Goal: Transaction & Acquisition: Purchase product/service

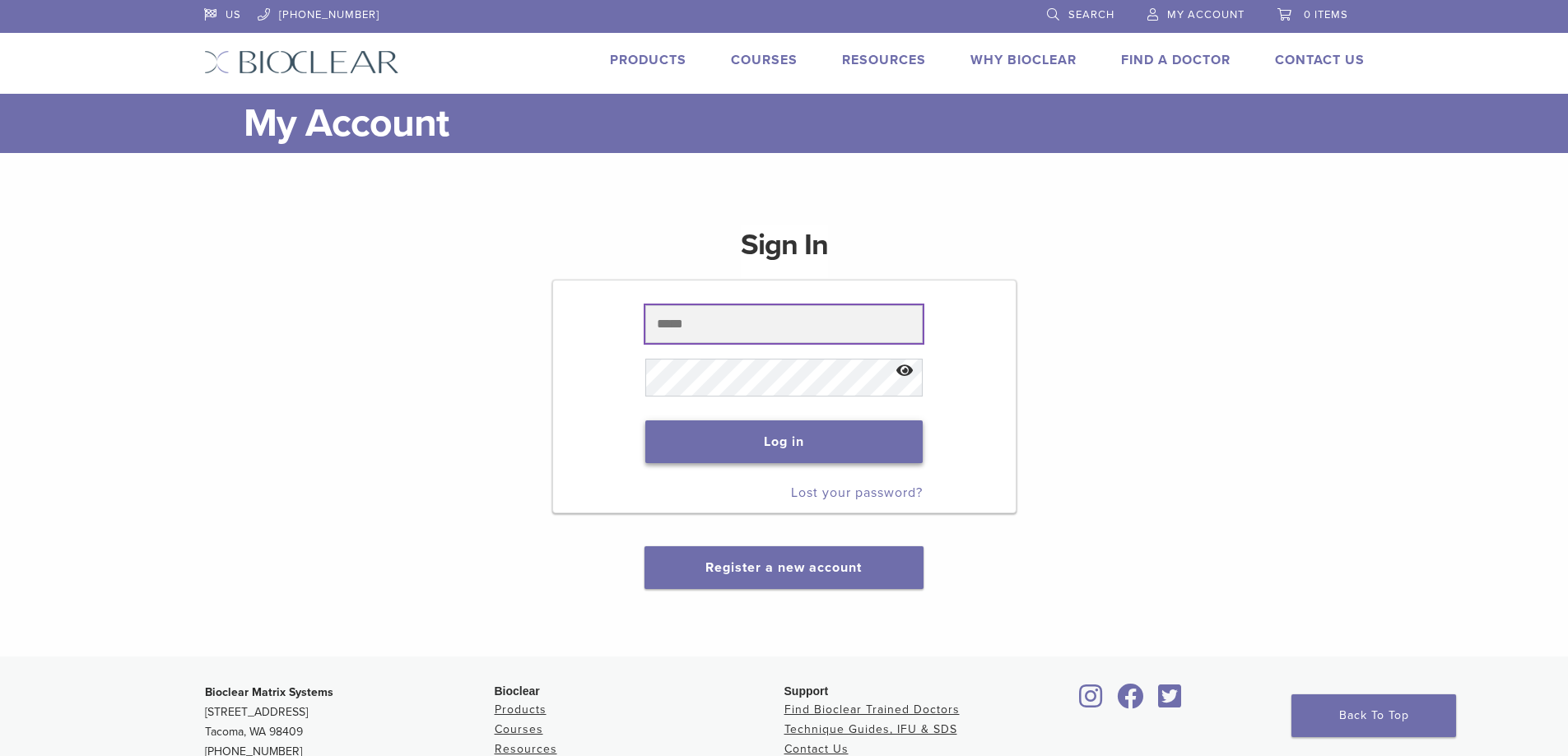
type input "**********"
click at [719, 452] on button "Log in" at bounding box center [784, 441] width 278 height 43
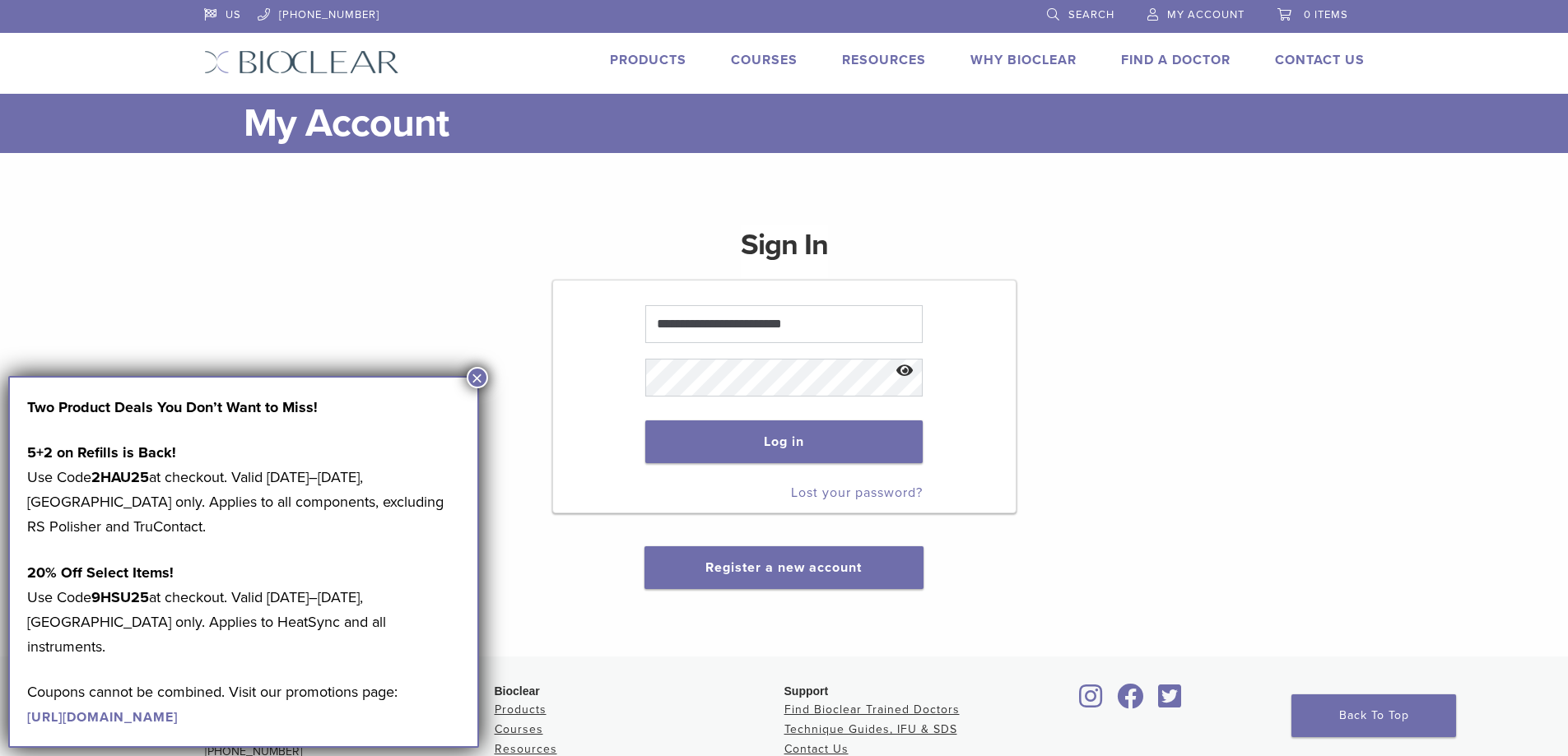
click at [476, 375] on button "×" at bounding box center [478, 378] width 21 height 21
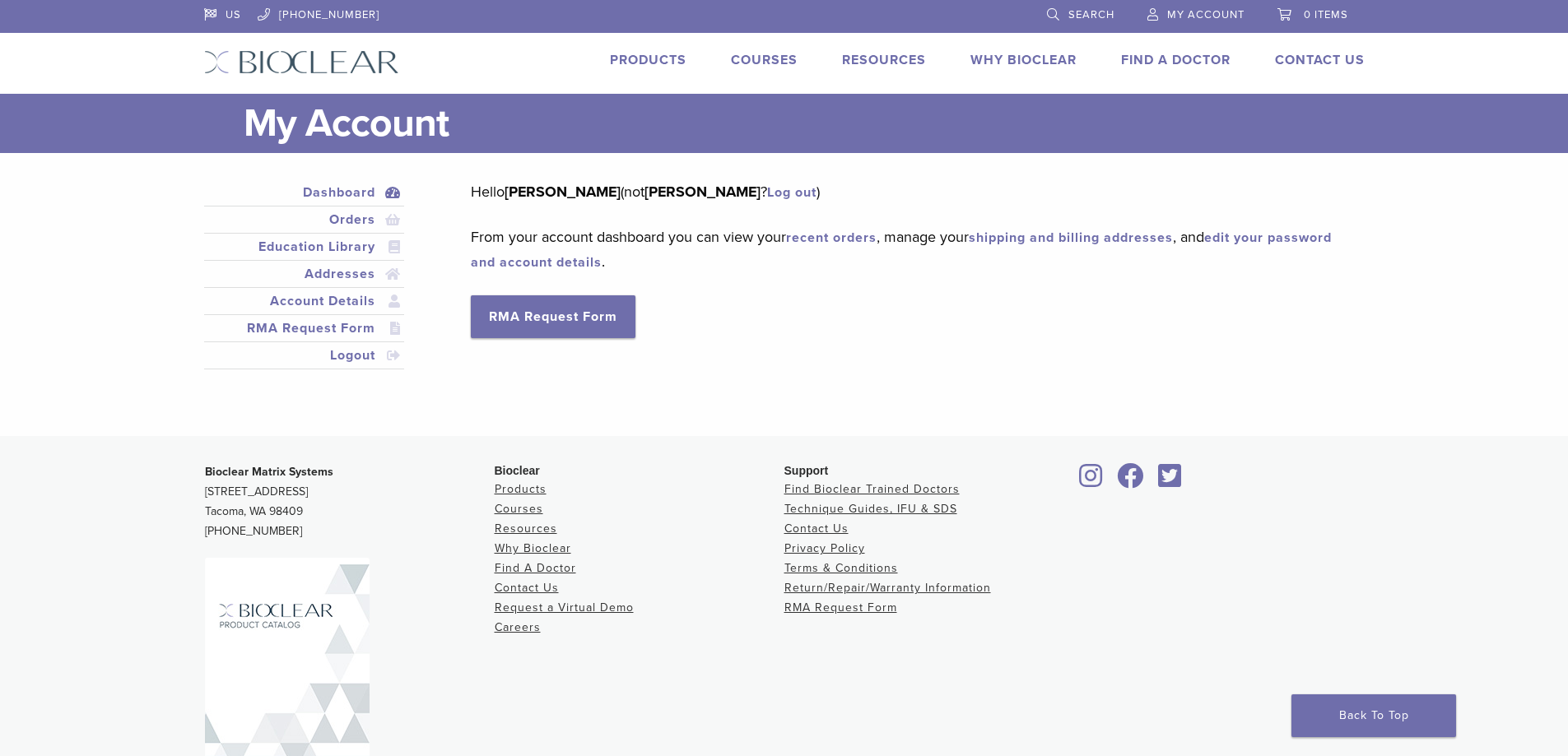
click at [635, 61] on link "Products" at bounding box center [648, 59] width 77 height 16
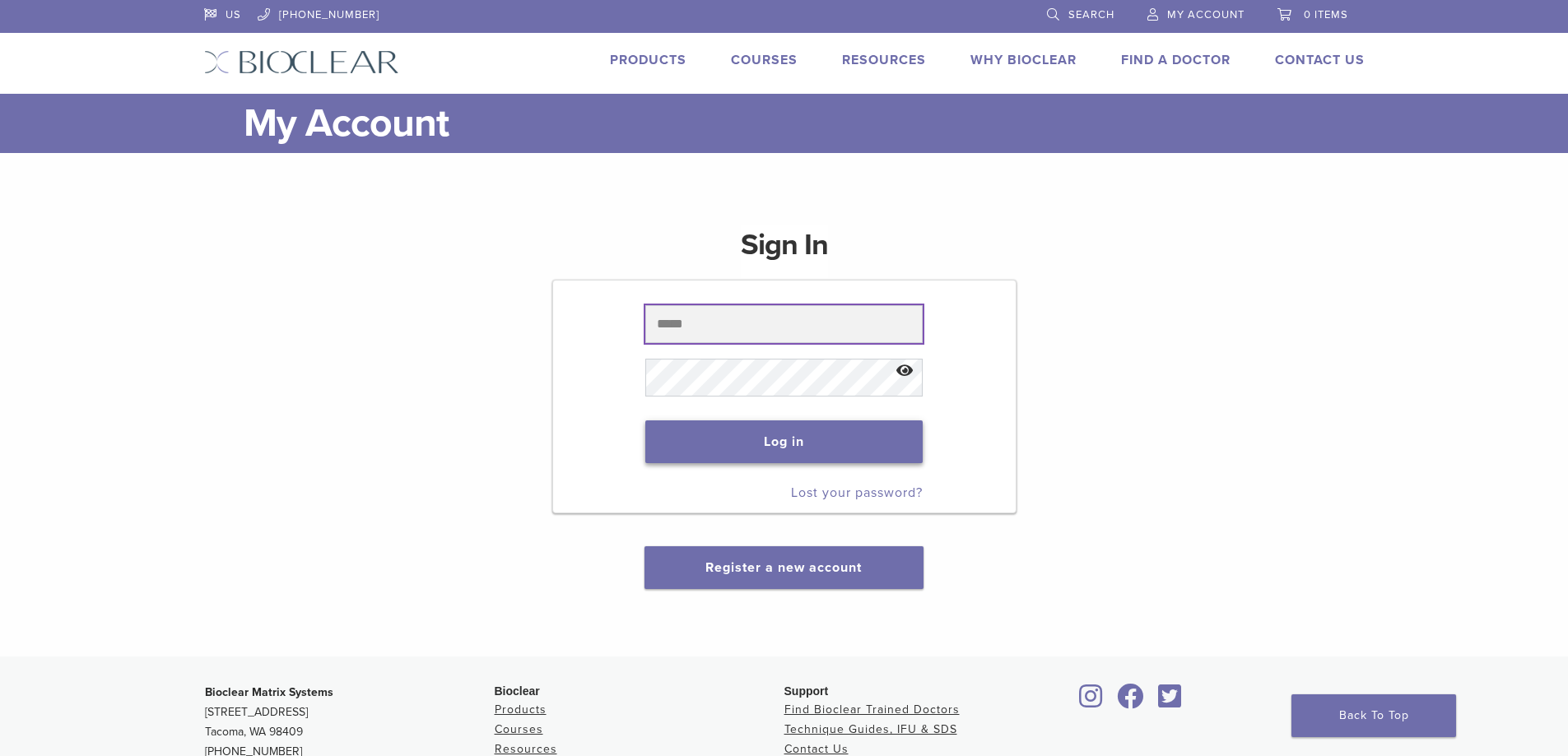
type input "**********"
click at [720, 431] on button "Log in" at bounding box center [784, 441] width 278 height 43
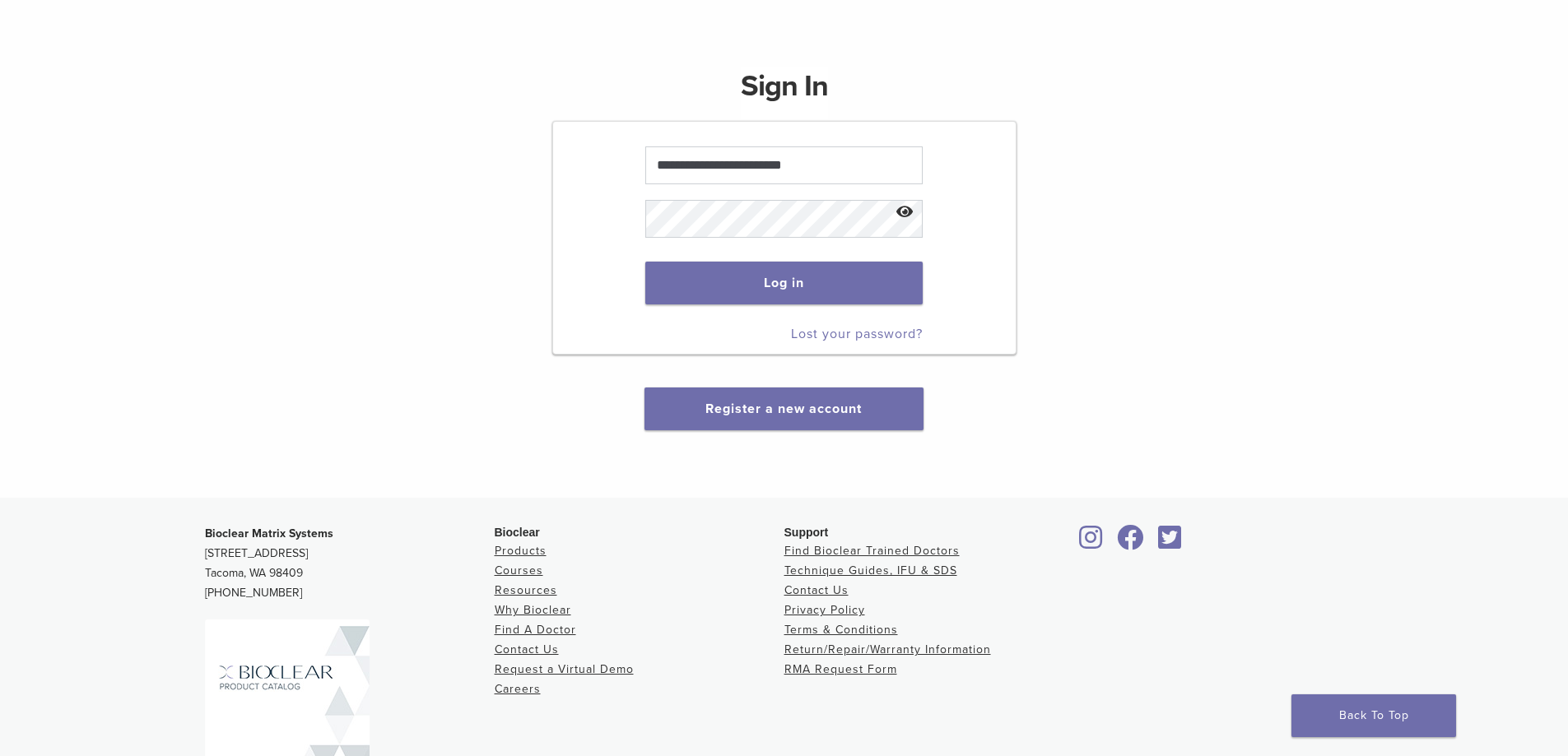
scroll to position [165, 0]
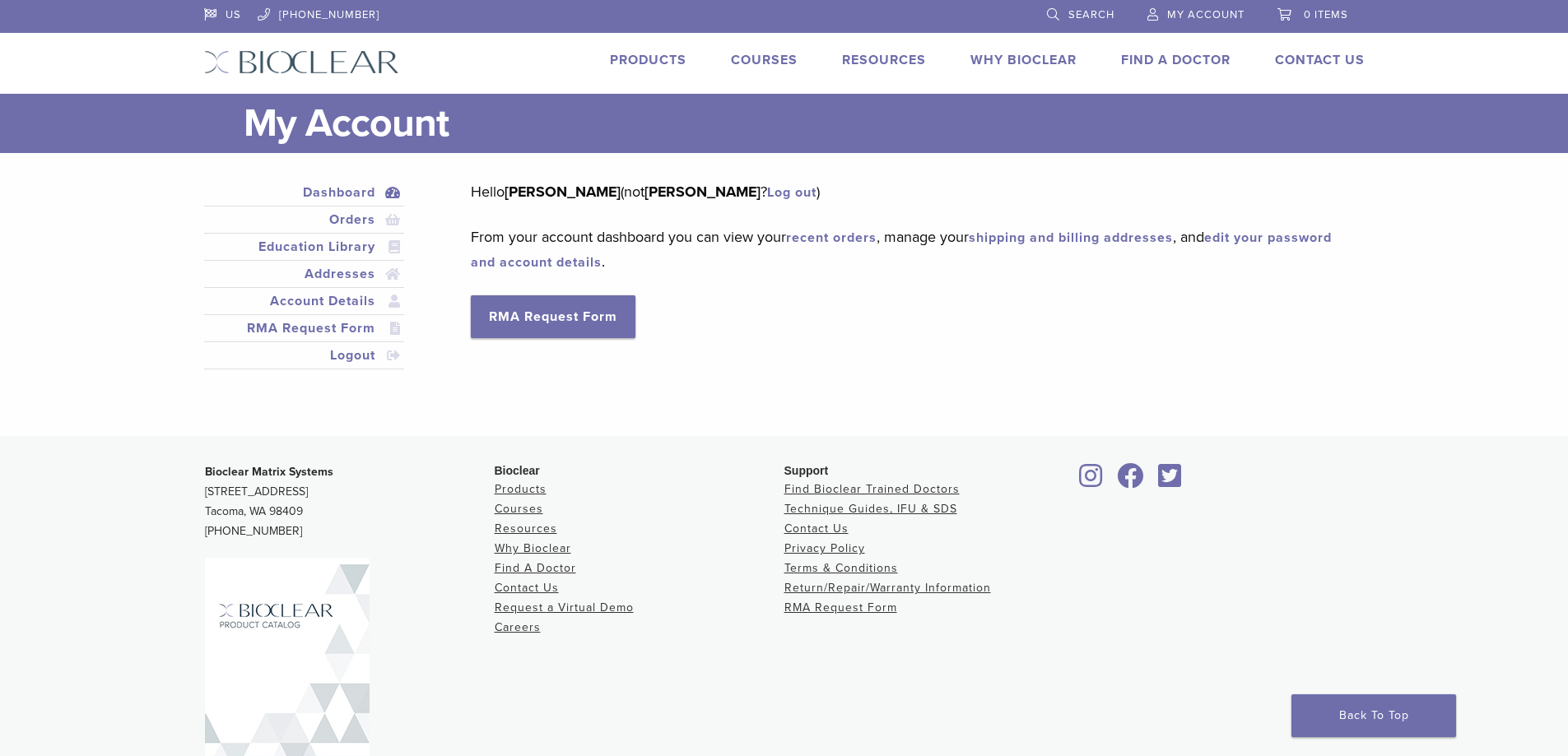
click at [643, 59] on link "Products" at bounding box center [648, 59] width 77 height 16
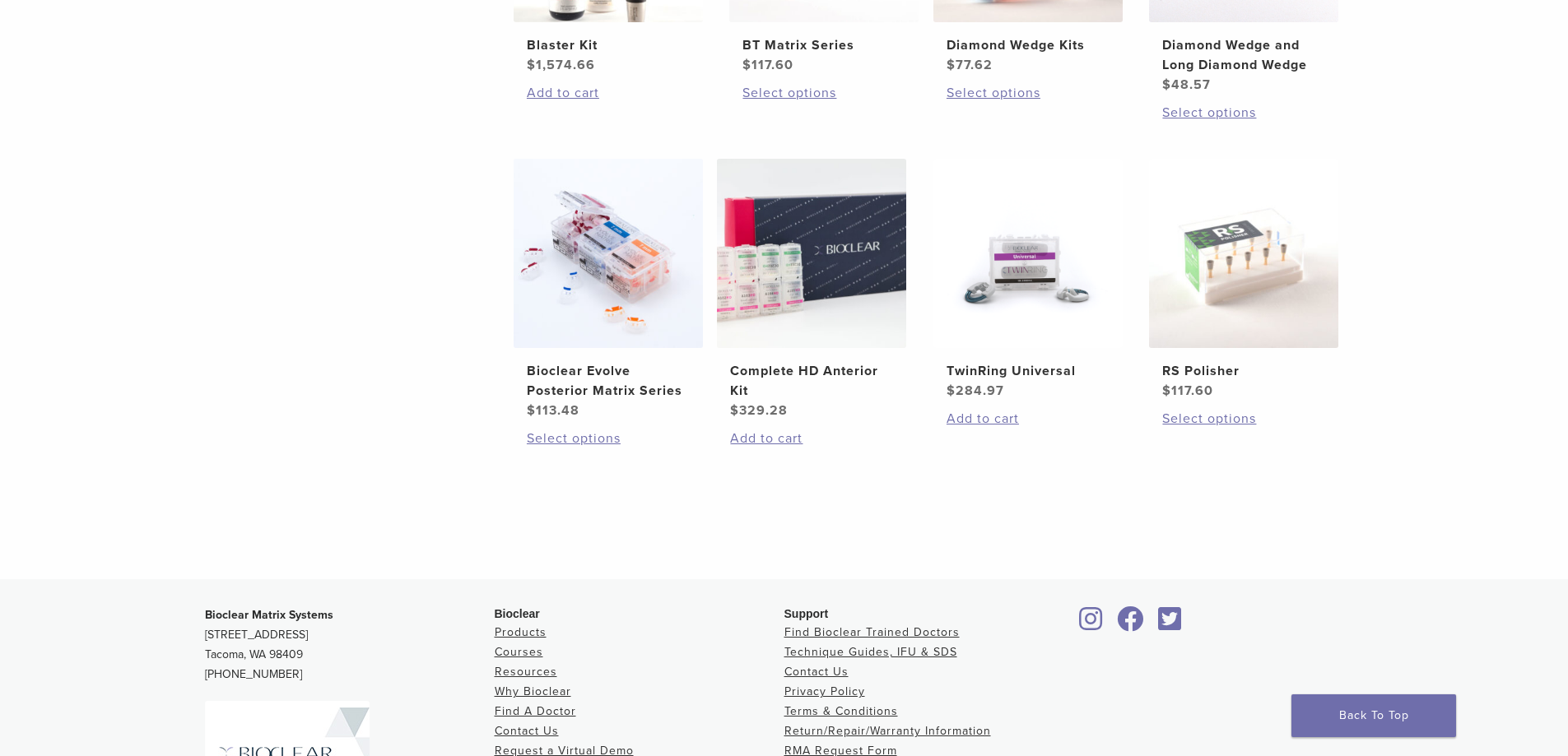
scroll to position [1234, 0]
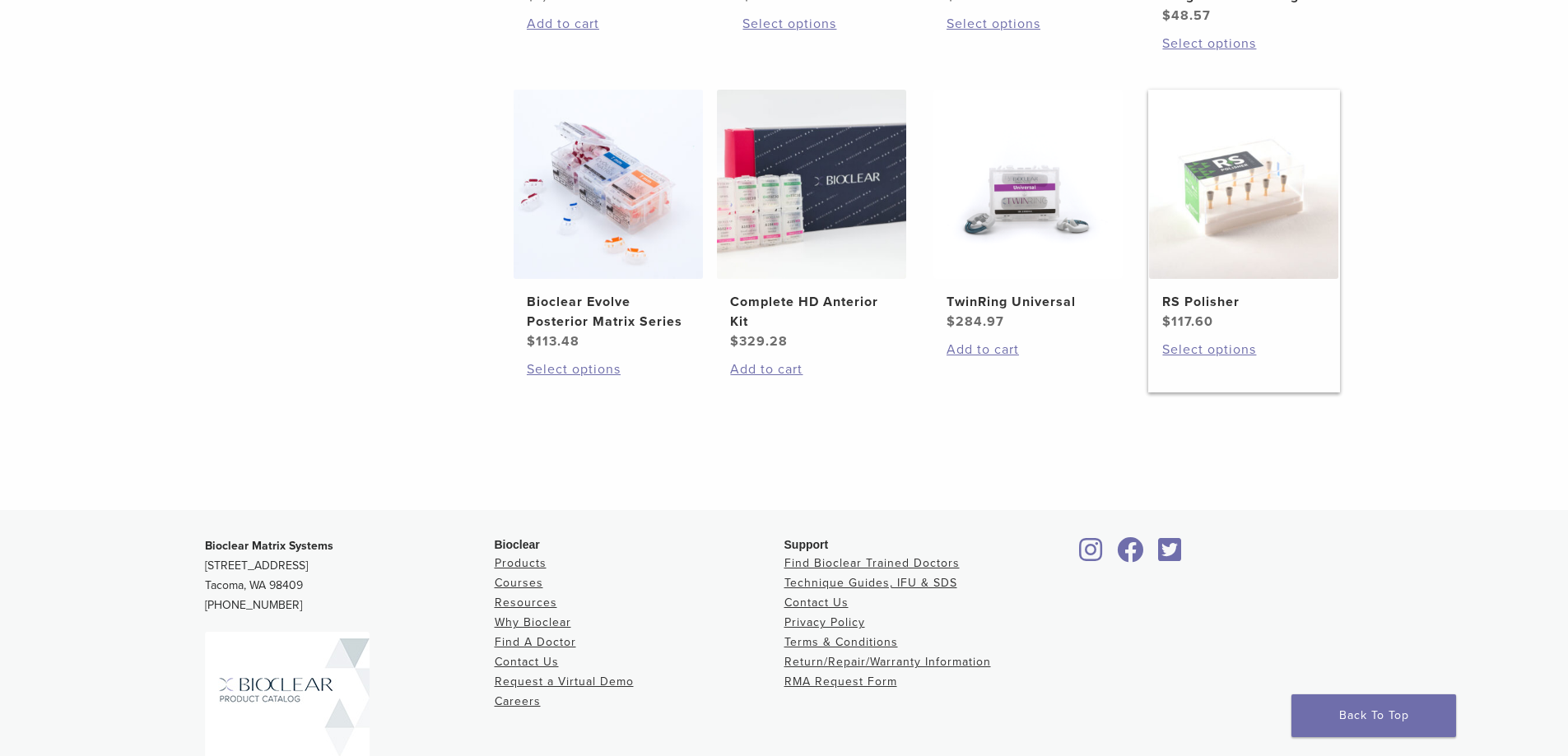
click at [1269, 219] on img at bounding box center [1243, 185] width 190 height 189
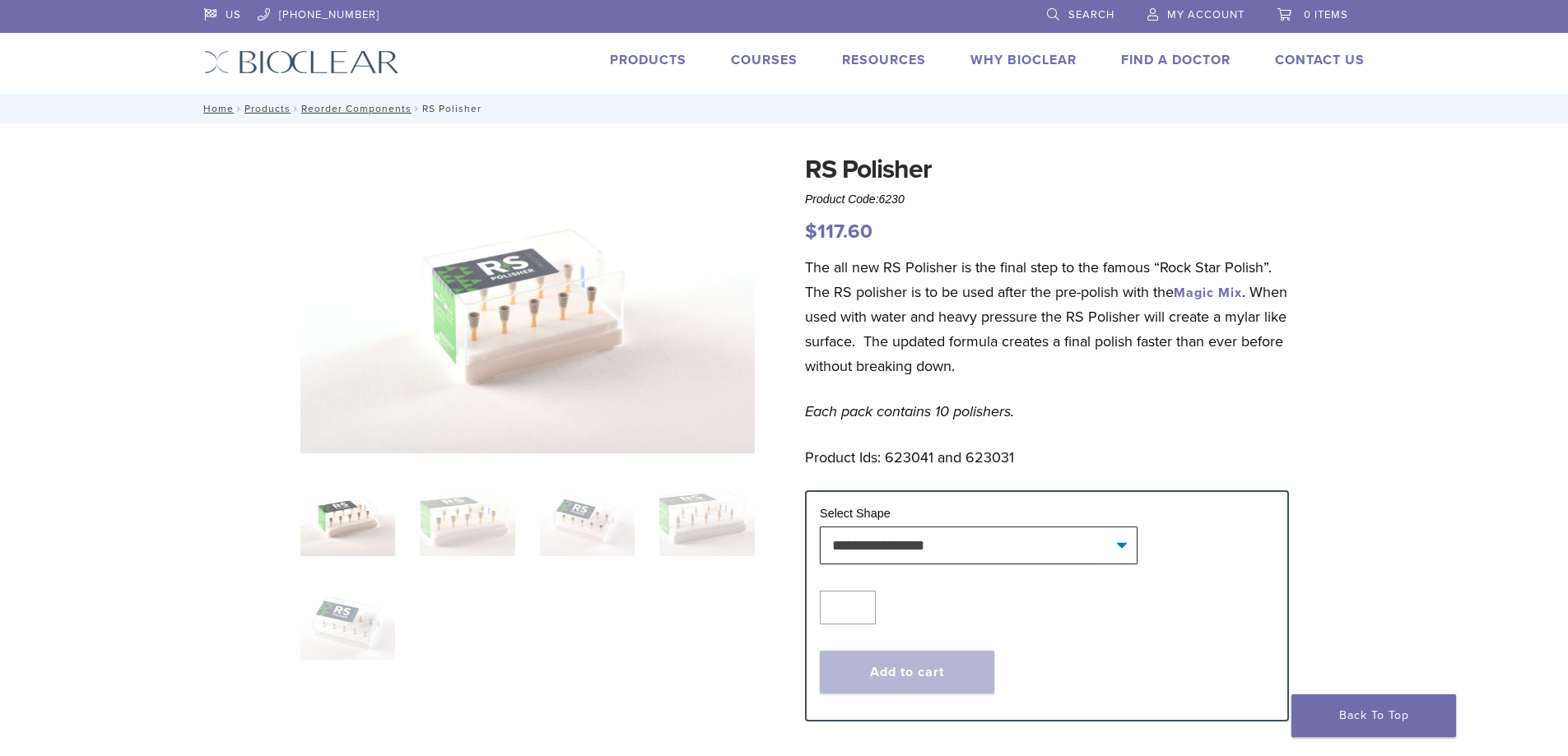
click at [931, 567] on tr "**********" at bounding box center [1046, 542] width 455 height 73
click at [932, 522] on td "Select Shape" at bounding box center [1046, 516] width 455 height 21
click at [923, 545] on select "**********" at bounding box center [978, 545] width 318 height 38
click at [819, 526] on select "**********" at bounding box center [978, 545] width 318 height 38
select select "***"
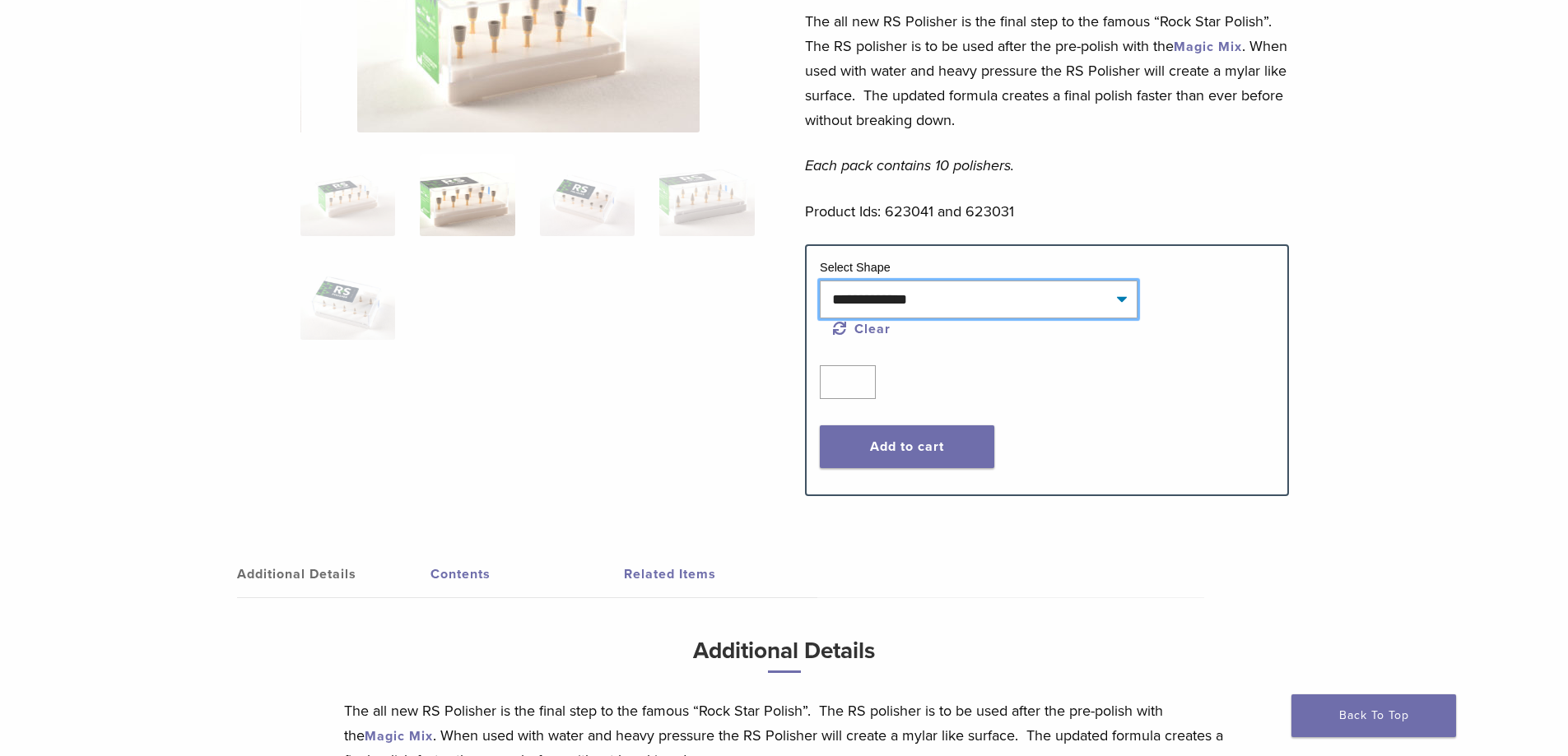
scroll to position [247, 0]
click at [923, 460] on button "Add to cart" at bounding box center [907, 446] width 174 height 43
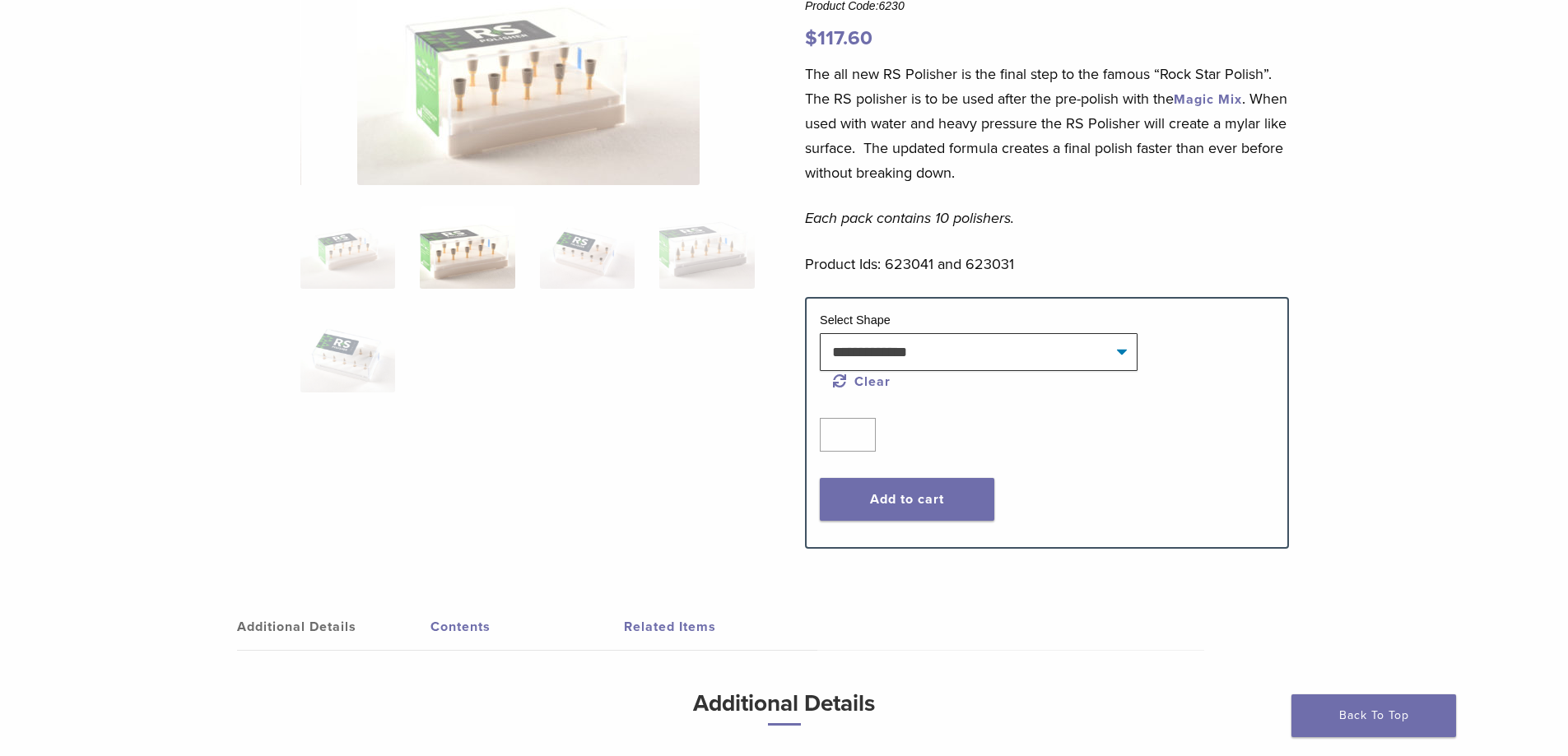
scroll to position [165, 0]
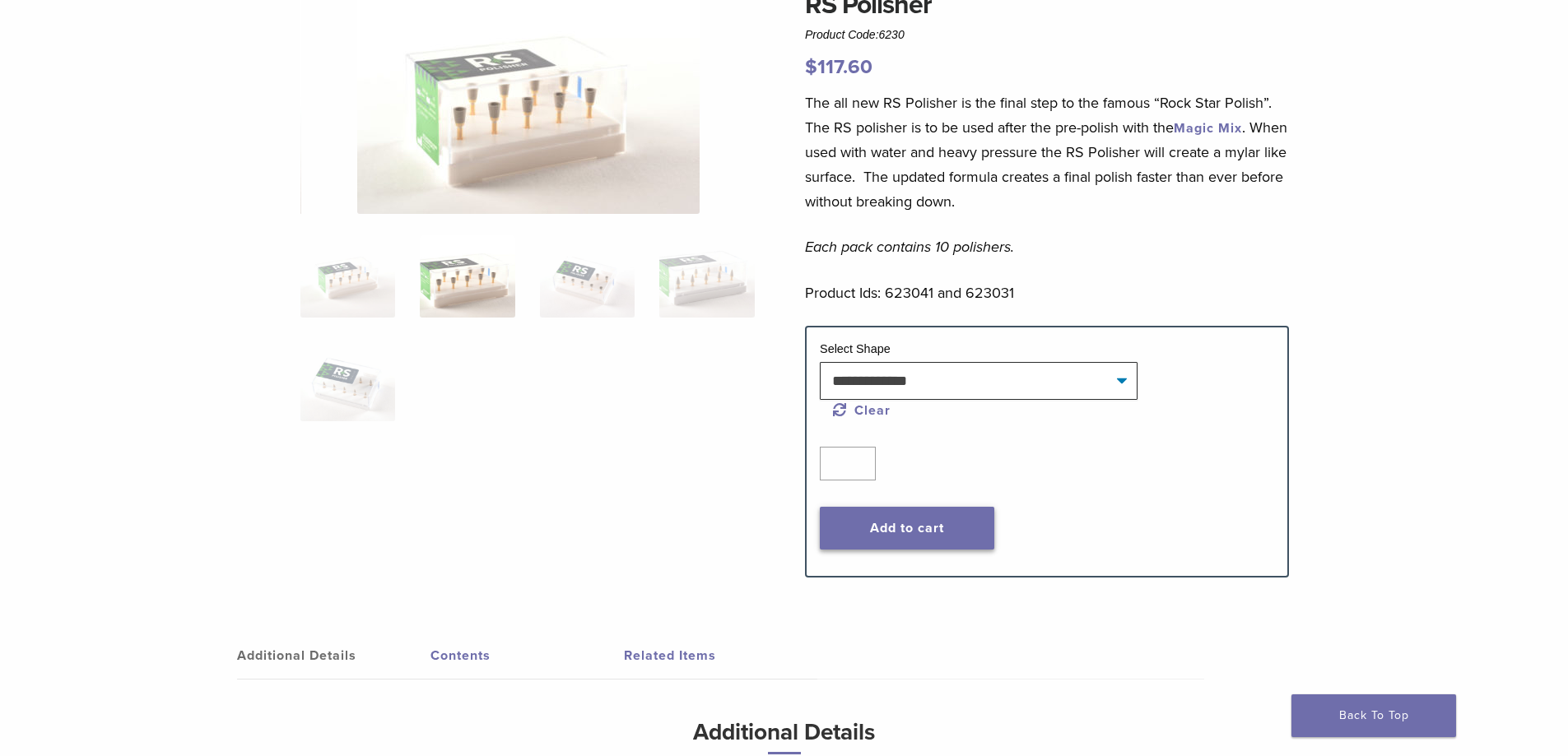
click at [843, 523] on button "Add to cart" at bounding box center [907, 528] width 174 height 43
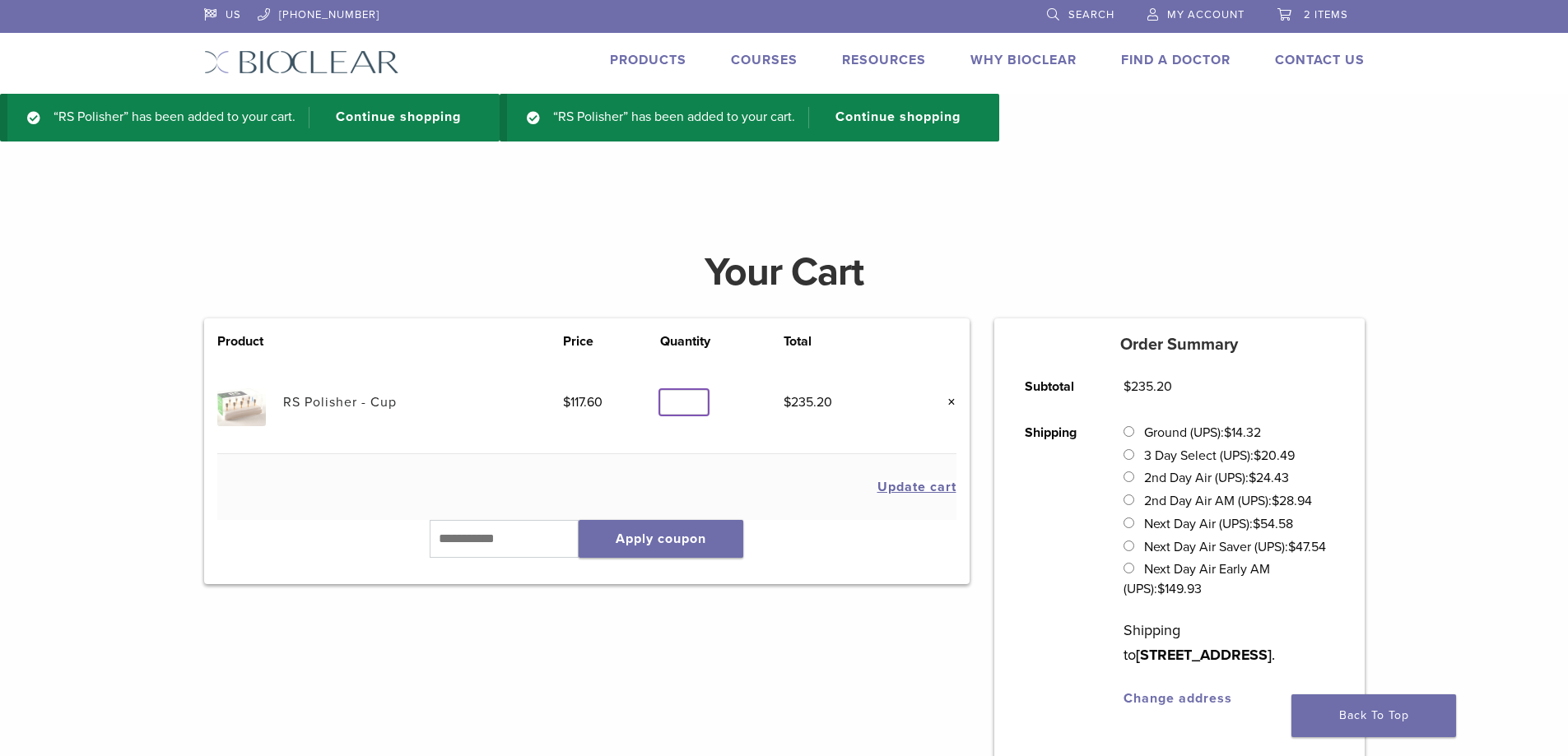
click at [697, 399] on input "*" at bounding box center [684, 403] width 48 height 26
click at [708, 401] on div "Quantity Quantity *" at bounding box center [722, 403] width 123 height 26
click at [700, 407] on input "*" at bounding box center [684, 403] width 48 height 26
type input "*"
click at [700, 407] on input "*" at bounding box center [684, 403] width 48 height 26
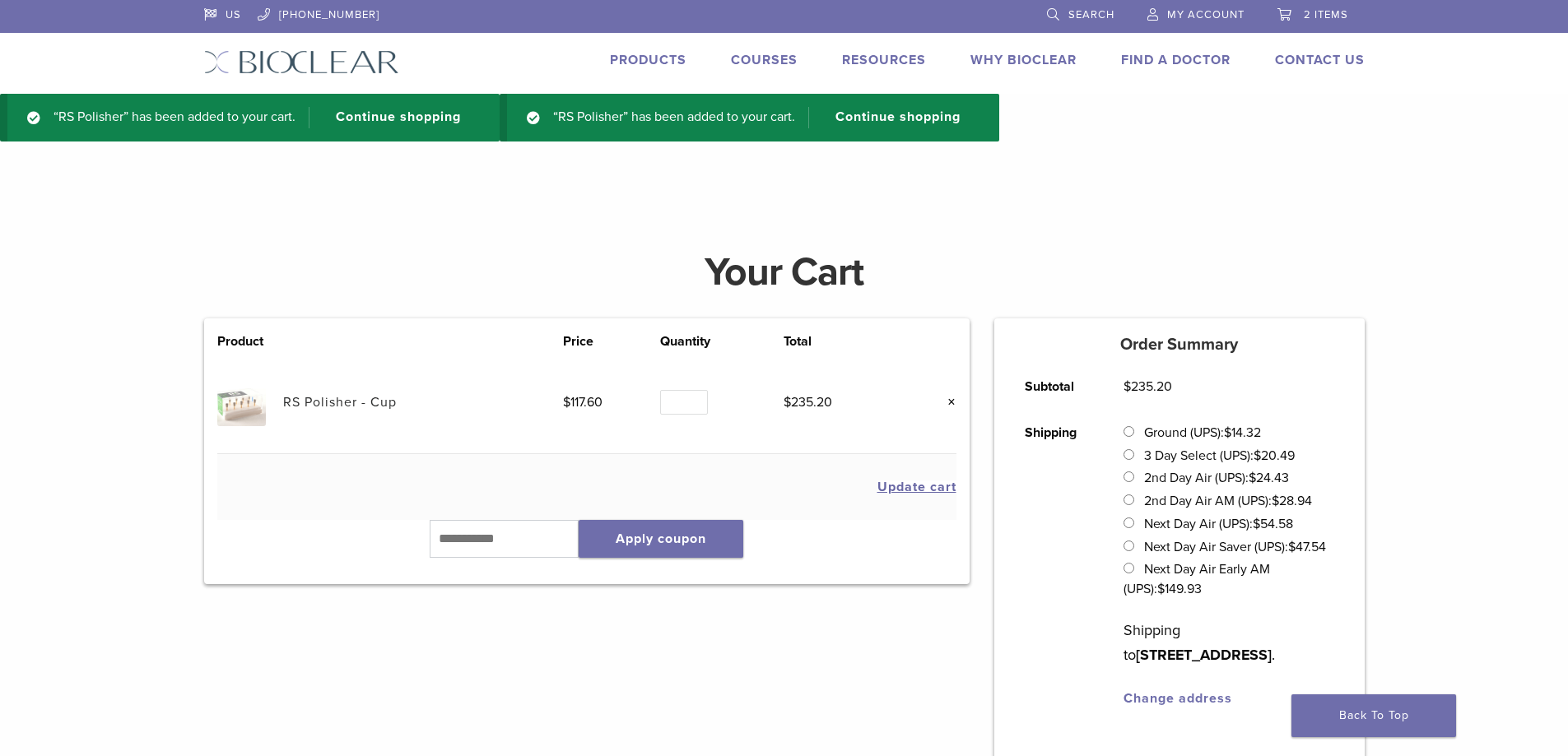
click at [906, 494] on button "Update cart" at bounding box center [917, 487] width 79 height 13
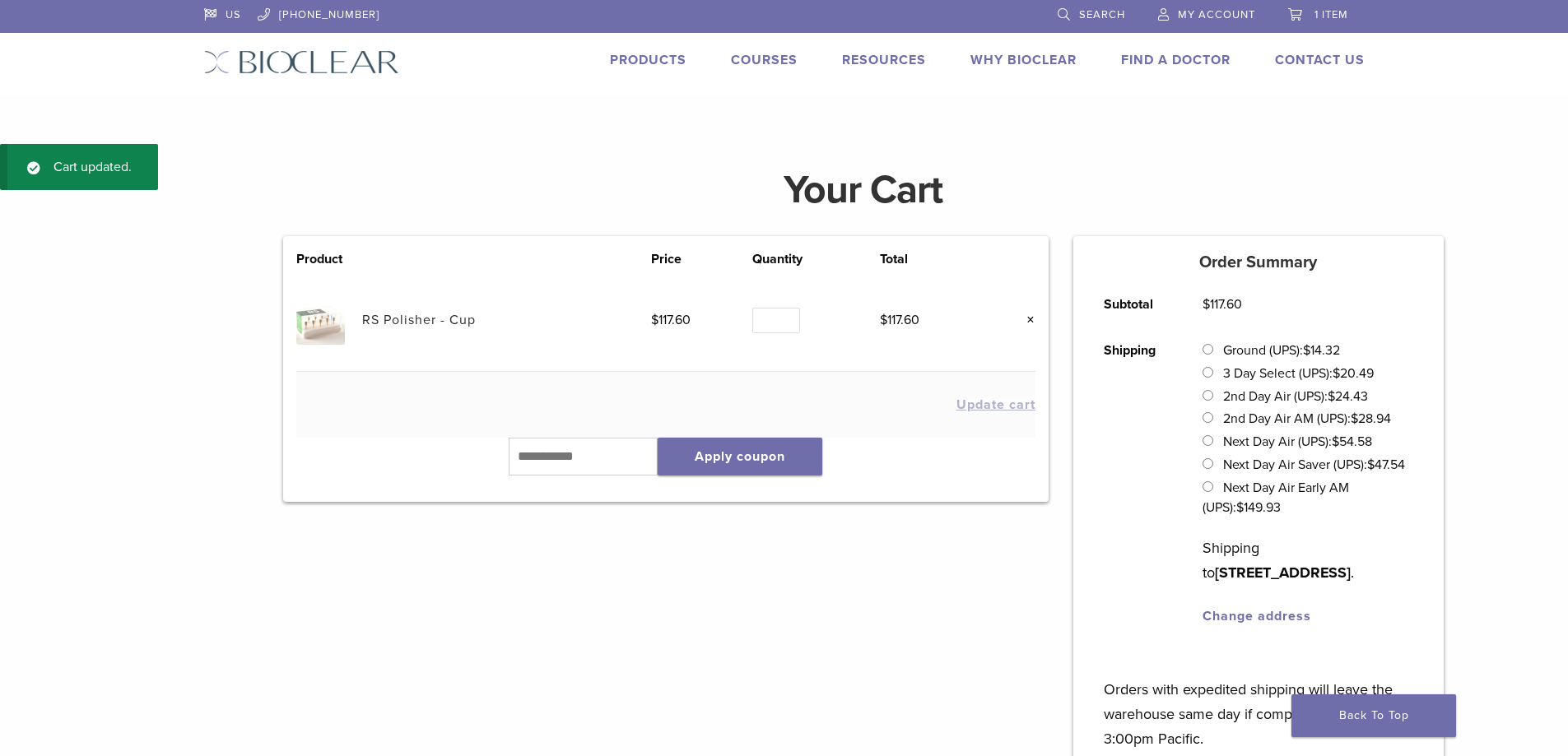
click at [634, 70] on div "Products" at bounding box center [638, 61] width 97 height 24
click at [637, 59] on link "Products" at bounding box center [648, 59] width 77 height 16
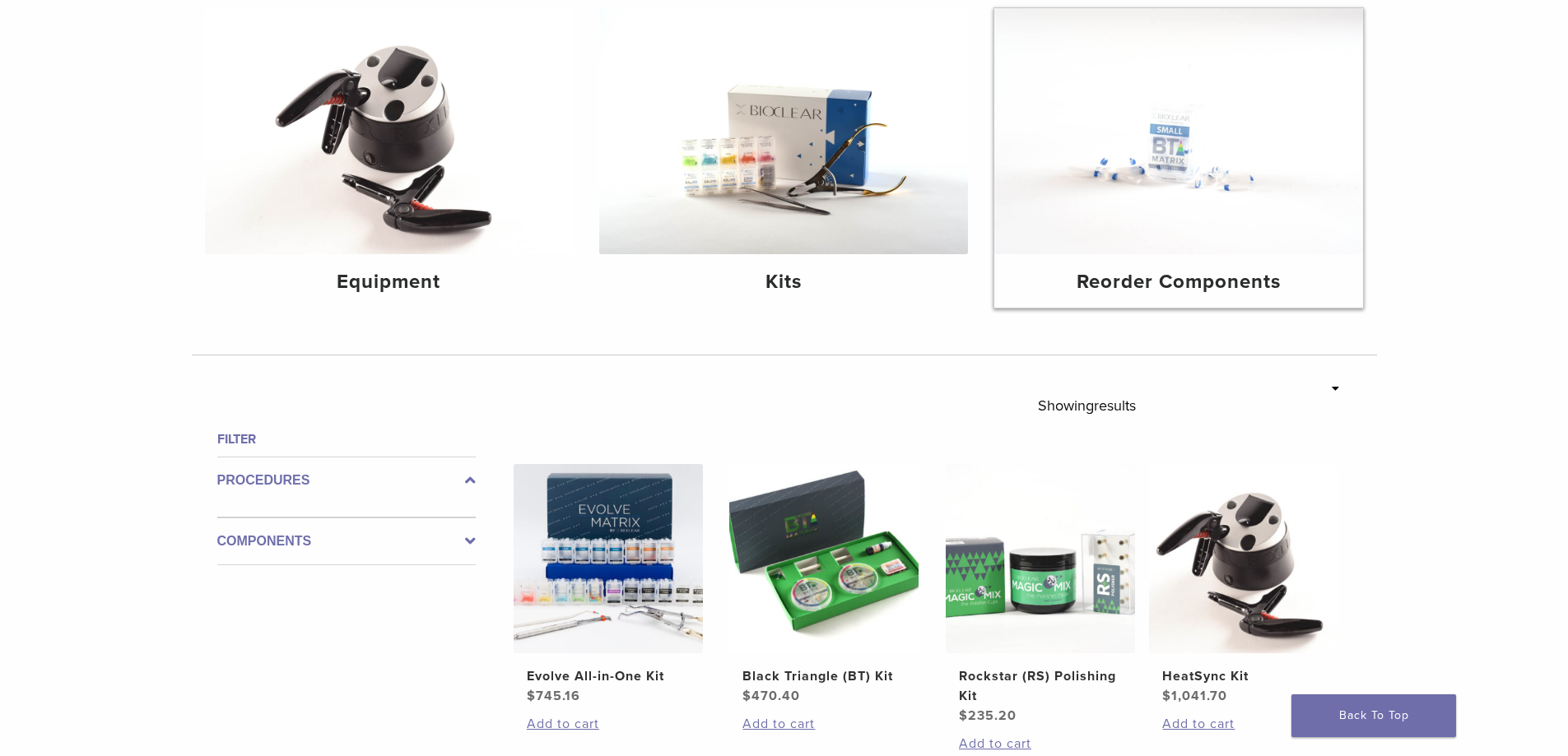
scroll to position [247, 0]
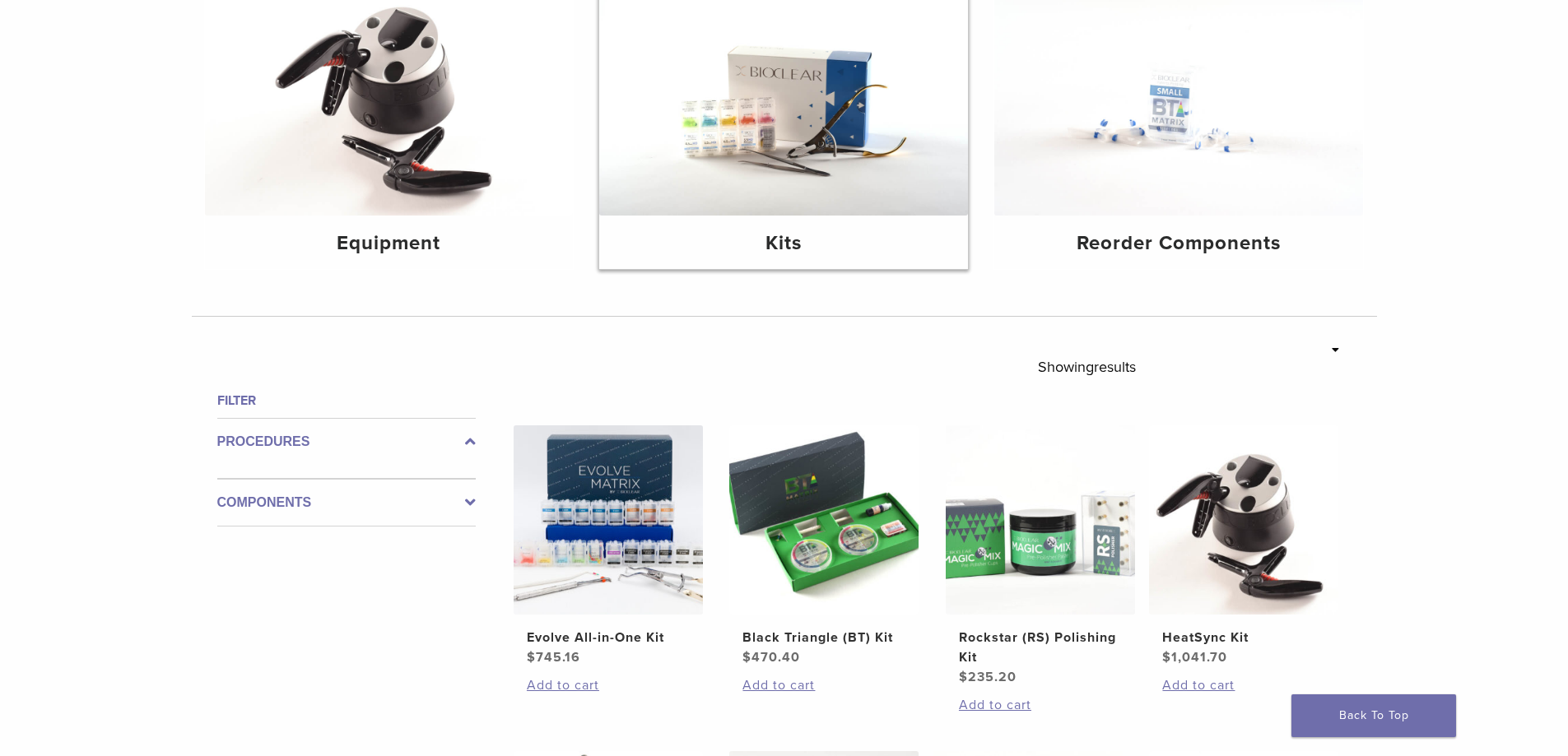
click at [658, 160] on img at bounding box center [783, 92] width 369 height 246
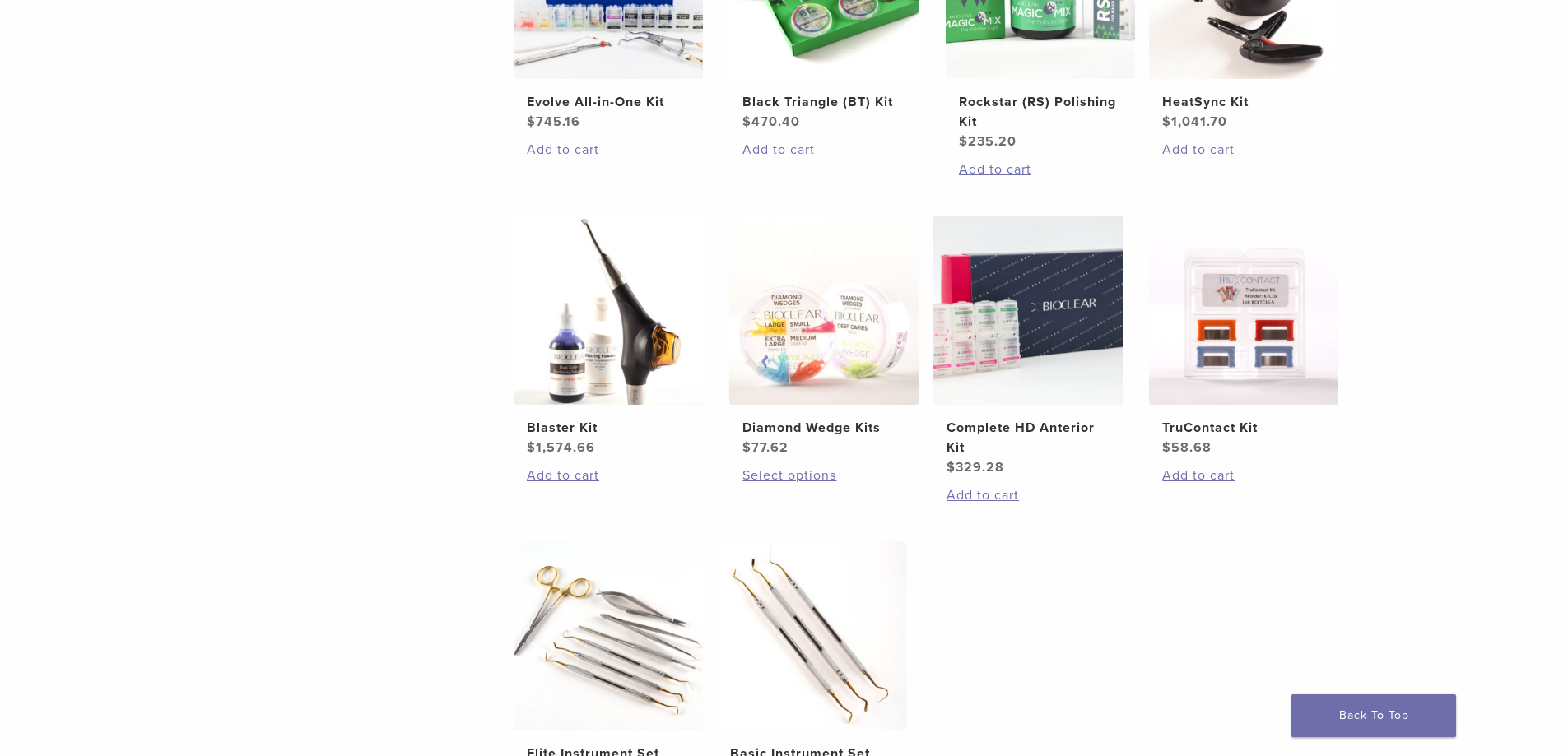
drag, startPoint x: 473, startPoint y: 478, endPoint x: 443, endPoint y: 474, distance: 30.3
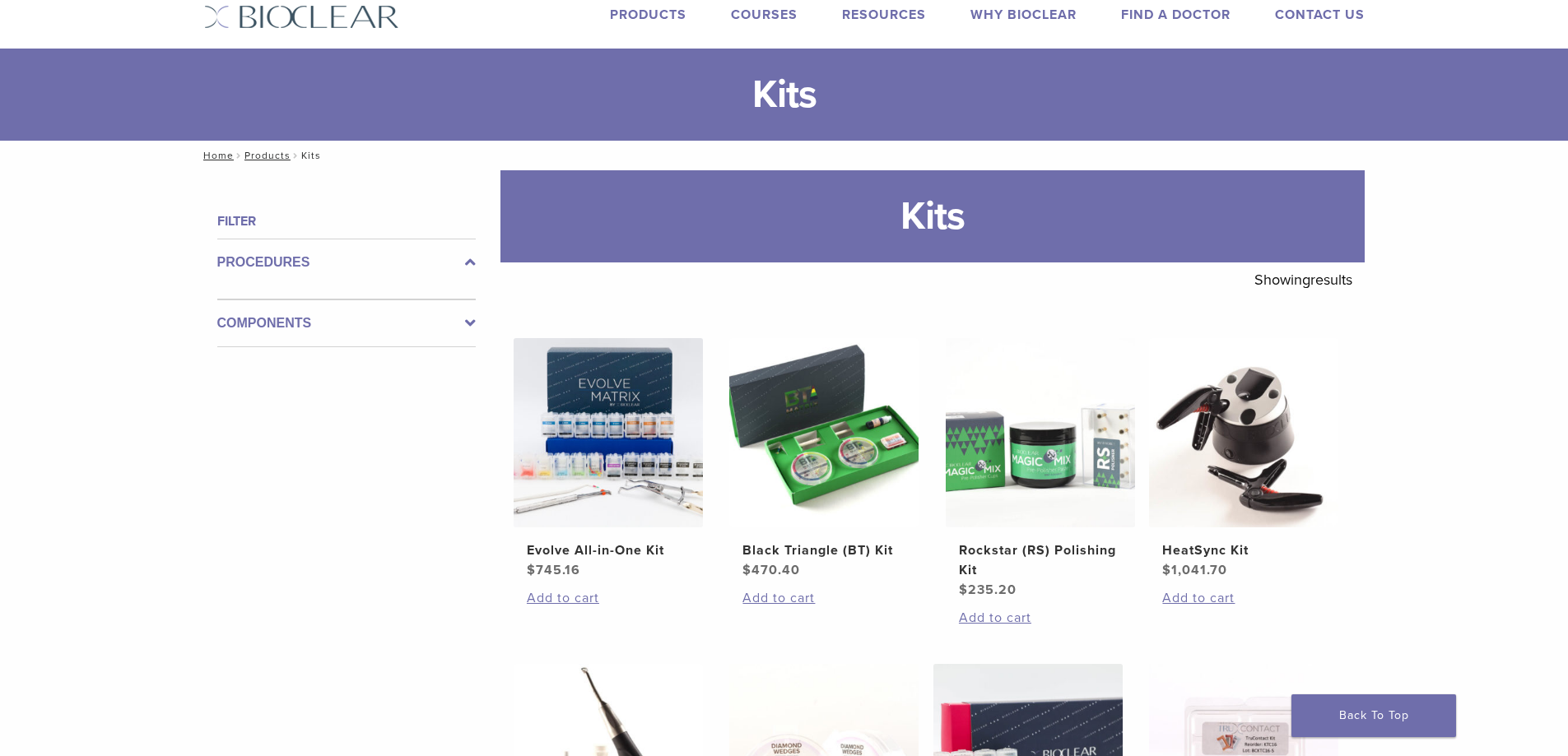
scroll to position [4, 0]
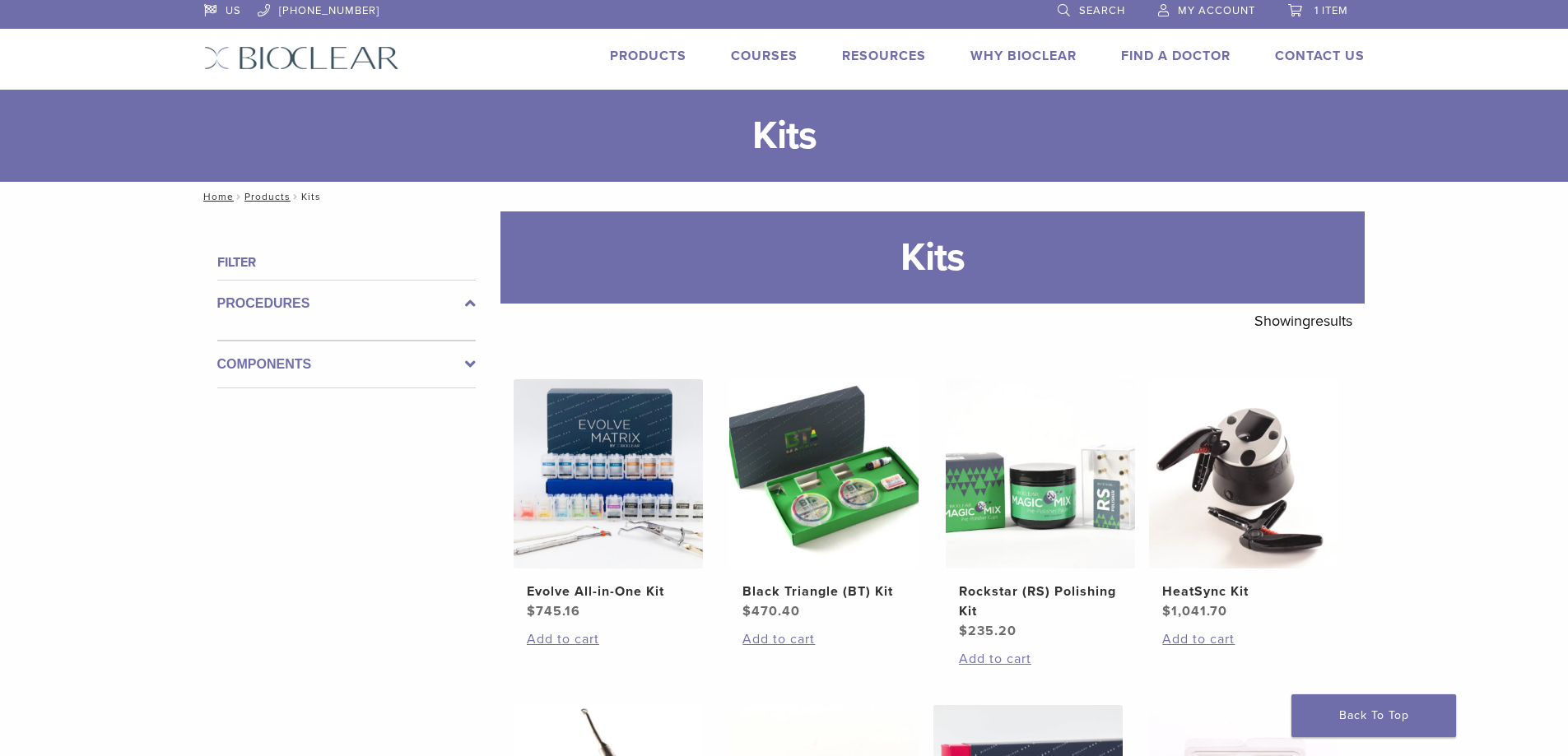
click at [639, 61] on link "Products" at bounding box center [648, 56] width 77 height 16
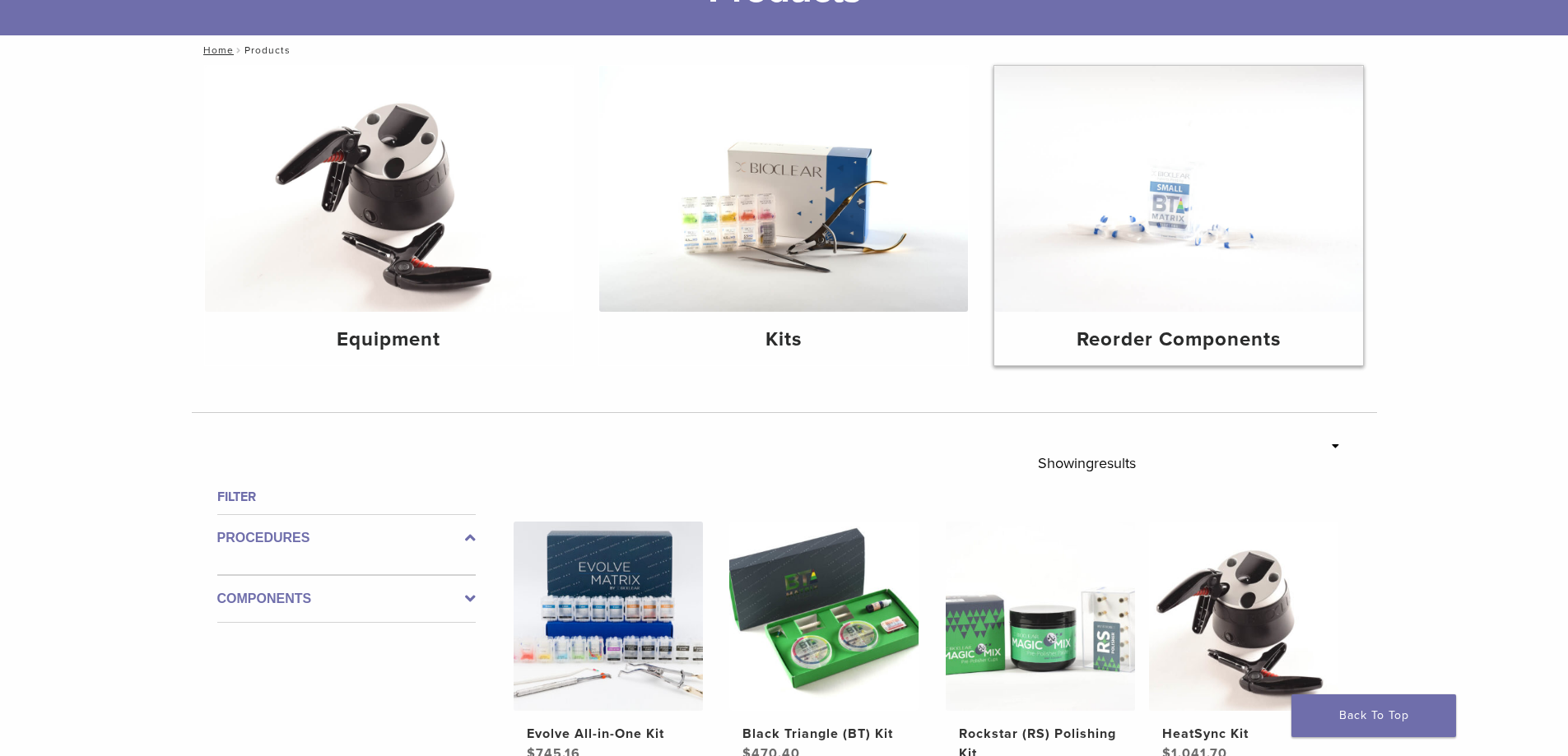
scroll to position [165, 0]
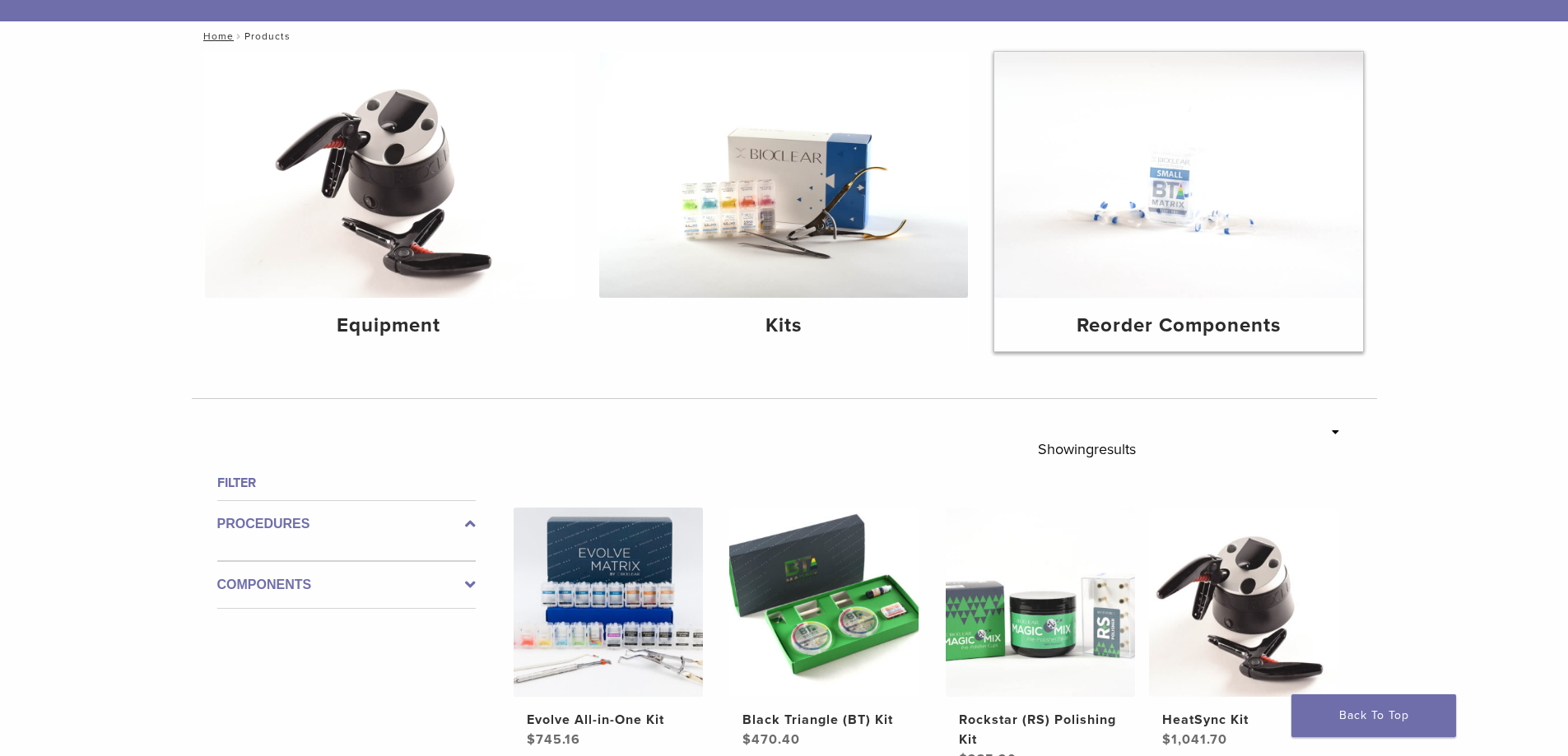
click at [1276, 274] on img at bounding box center [1178, 174] width 369 height 246
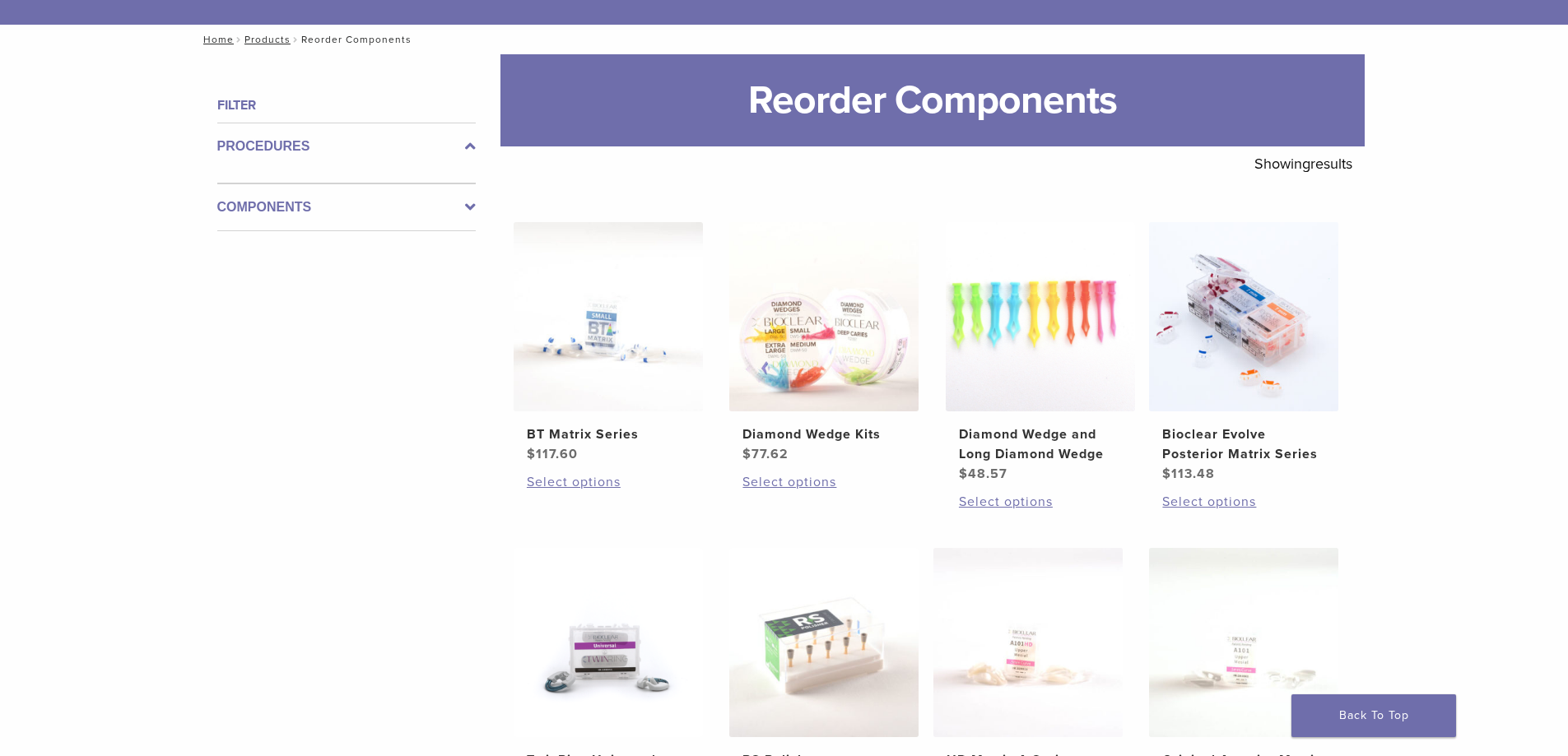
scroll to position [165, 0]
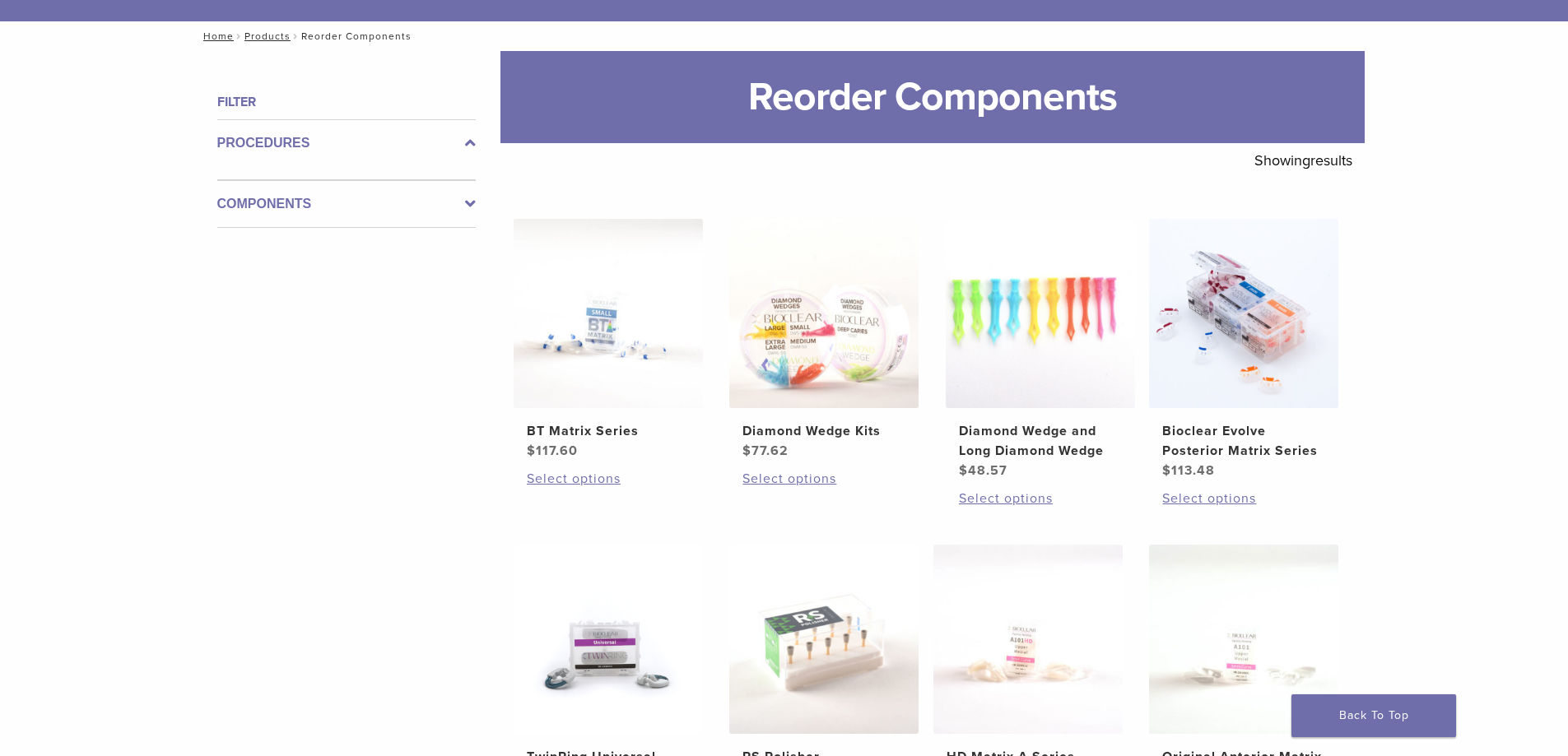
click at [353, 198] on label "Components" at bounding box center [347, 204] width 258 height 20
click at [353, 198] on label "Components" at bounding box center [347, 190] width 258 height 20
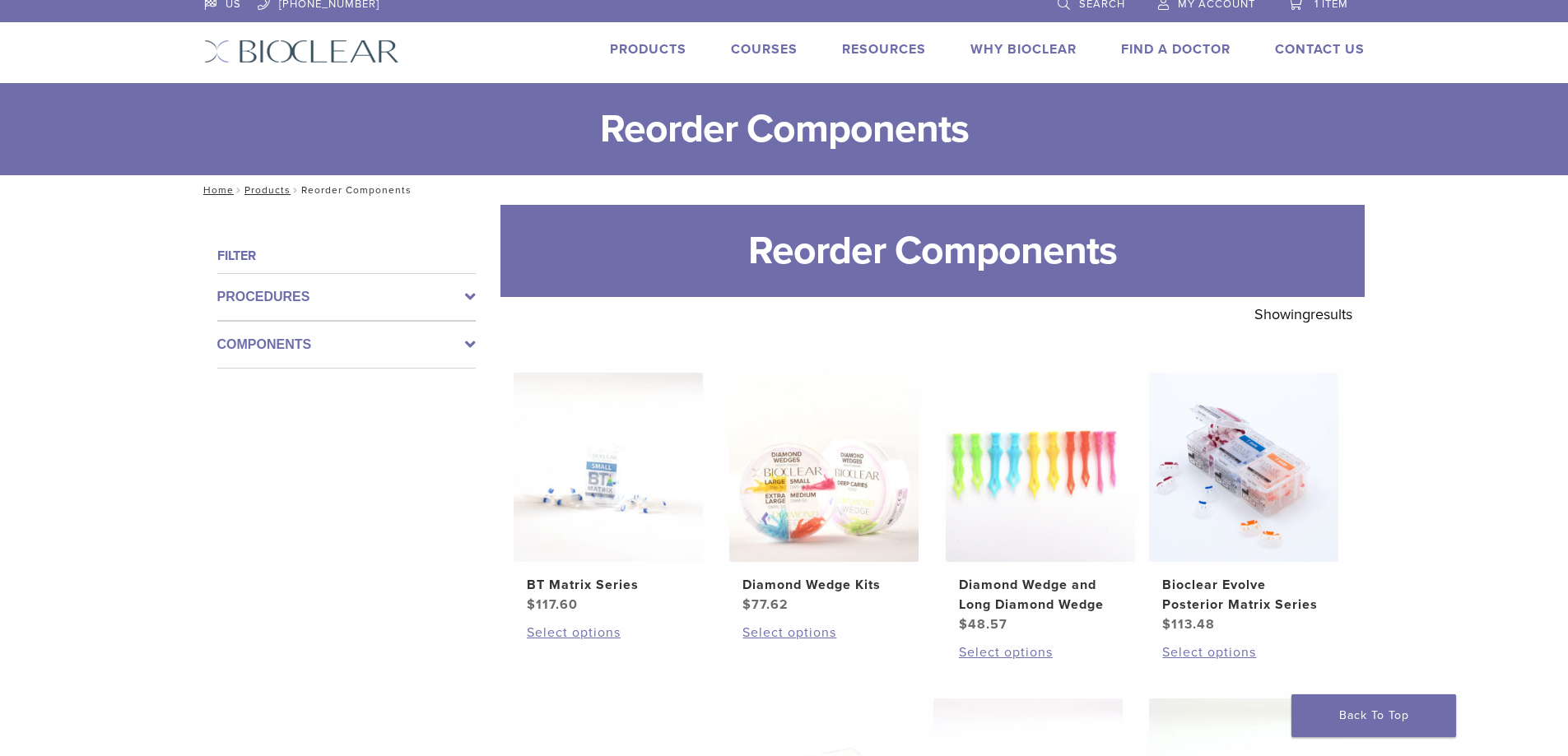
scroll to position [0, 0]
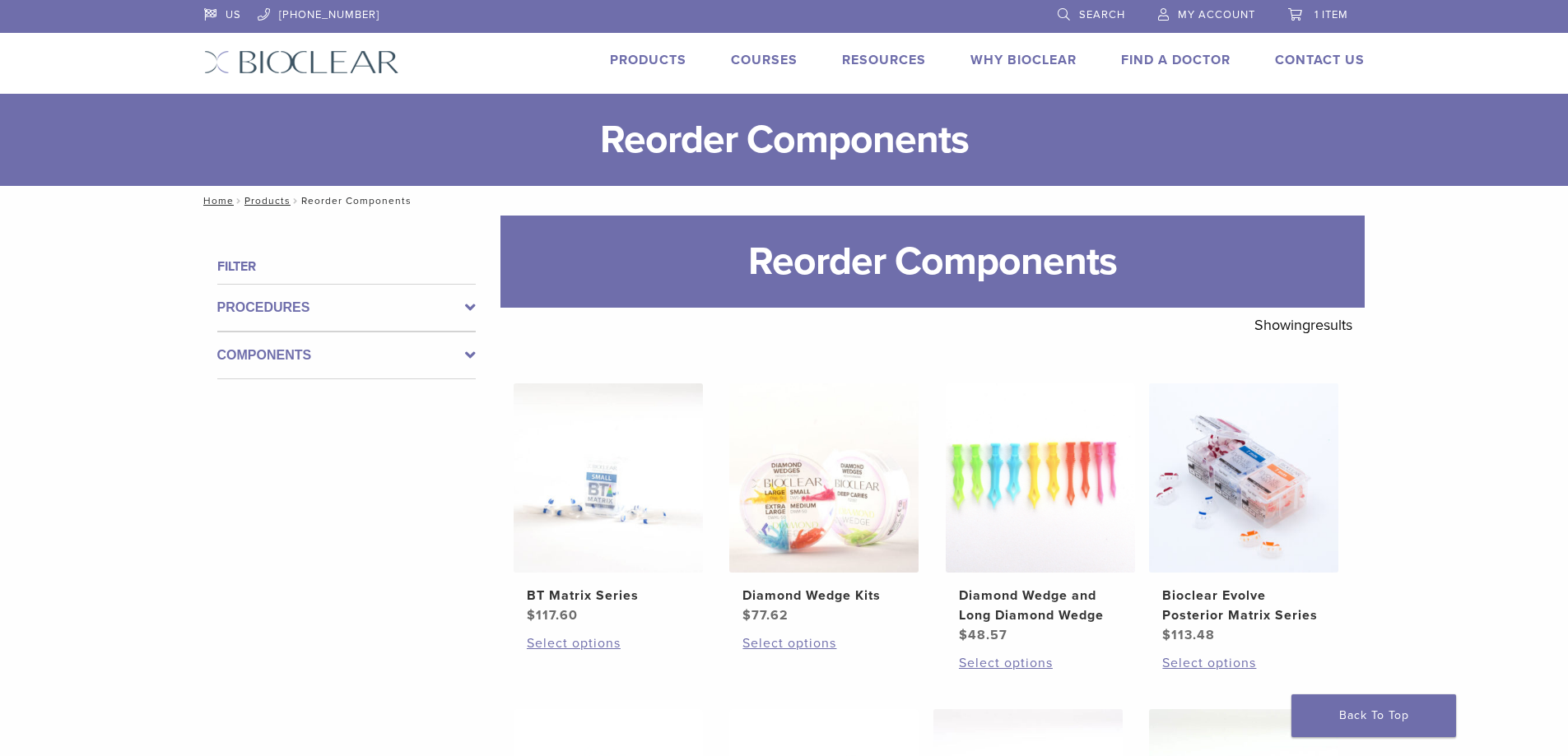
click at [1106, 13] on span "Search" at bounding box center [1102, 15] width 46 height 13
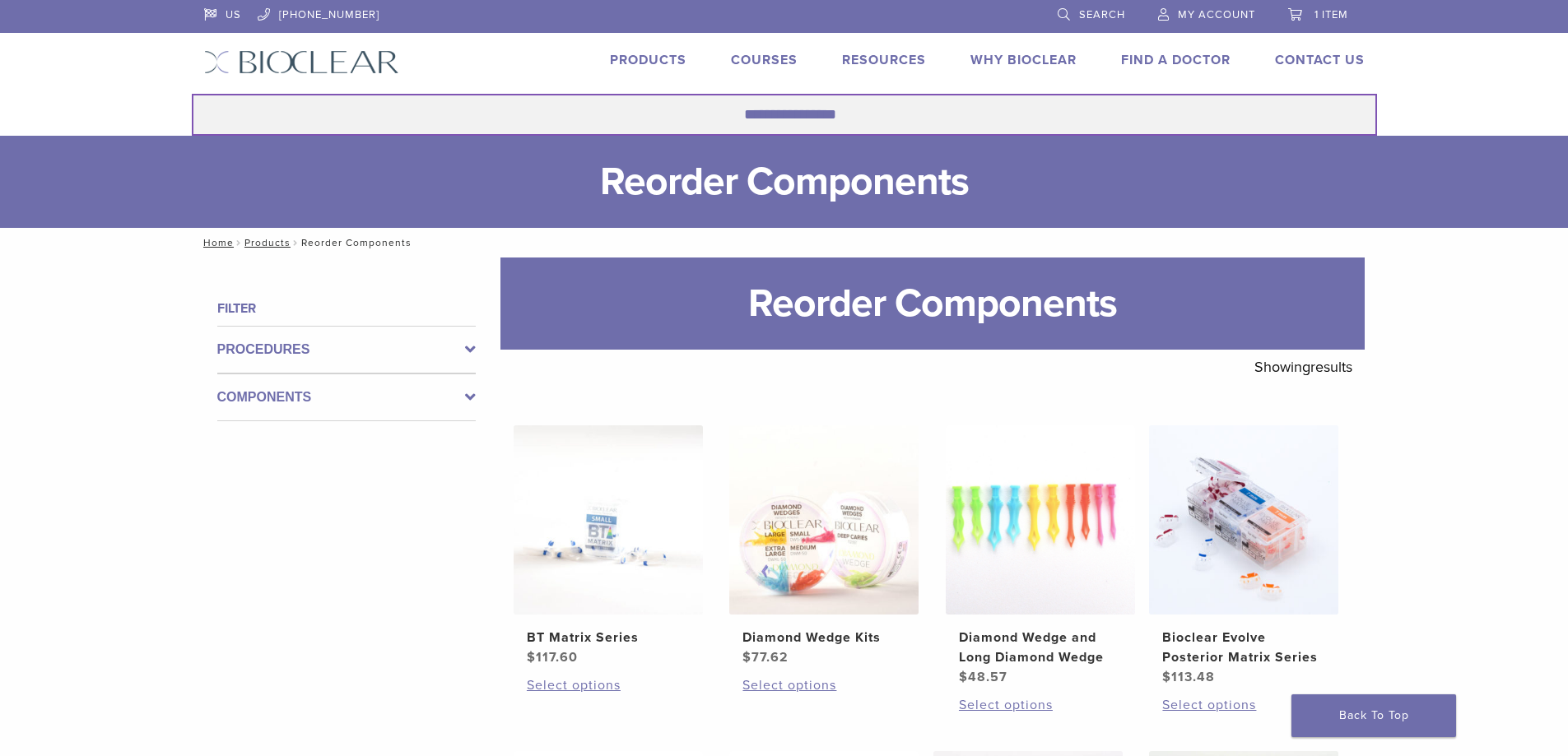
click at [816, 131] on input "Search for:" at bounding box center [784, 115] width 1185 height 42
type input "**********"
click at [190, 93] on button "Search" at bounding box center [190, 93] width 1 height 1
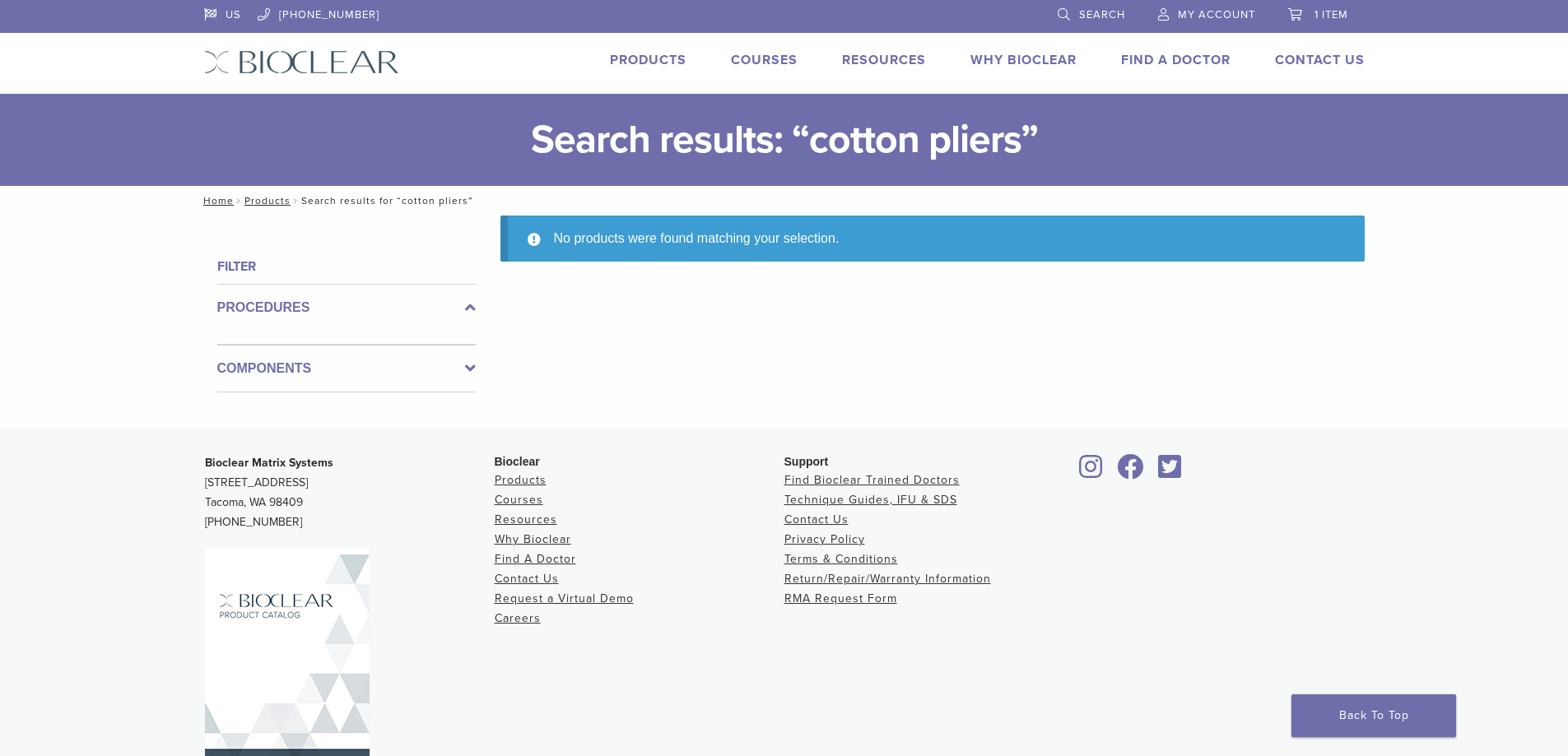
click at [276, 56] on img at bounding box center [302, 61] width 195 height 24
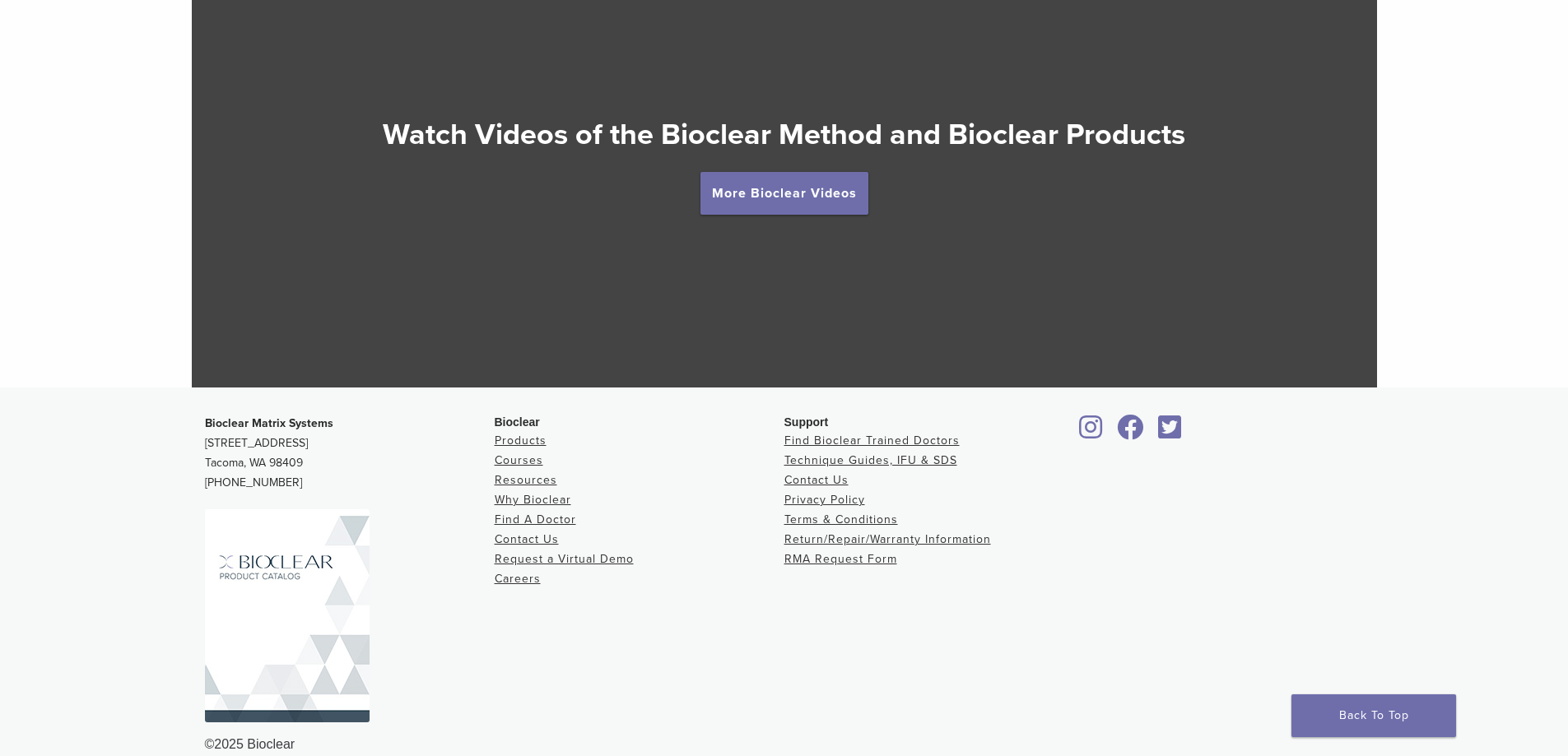
scroll to position [3101, 0]
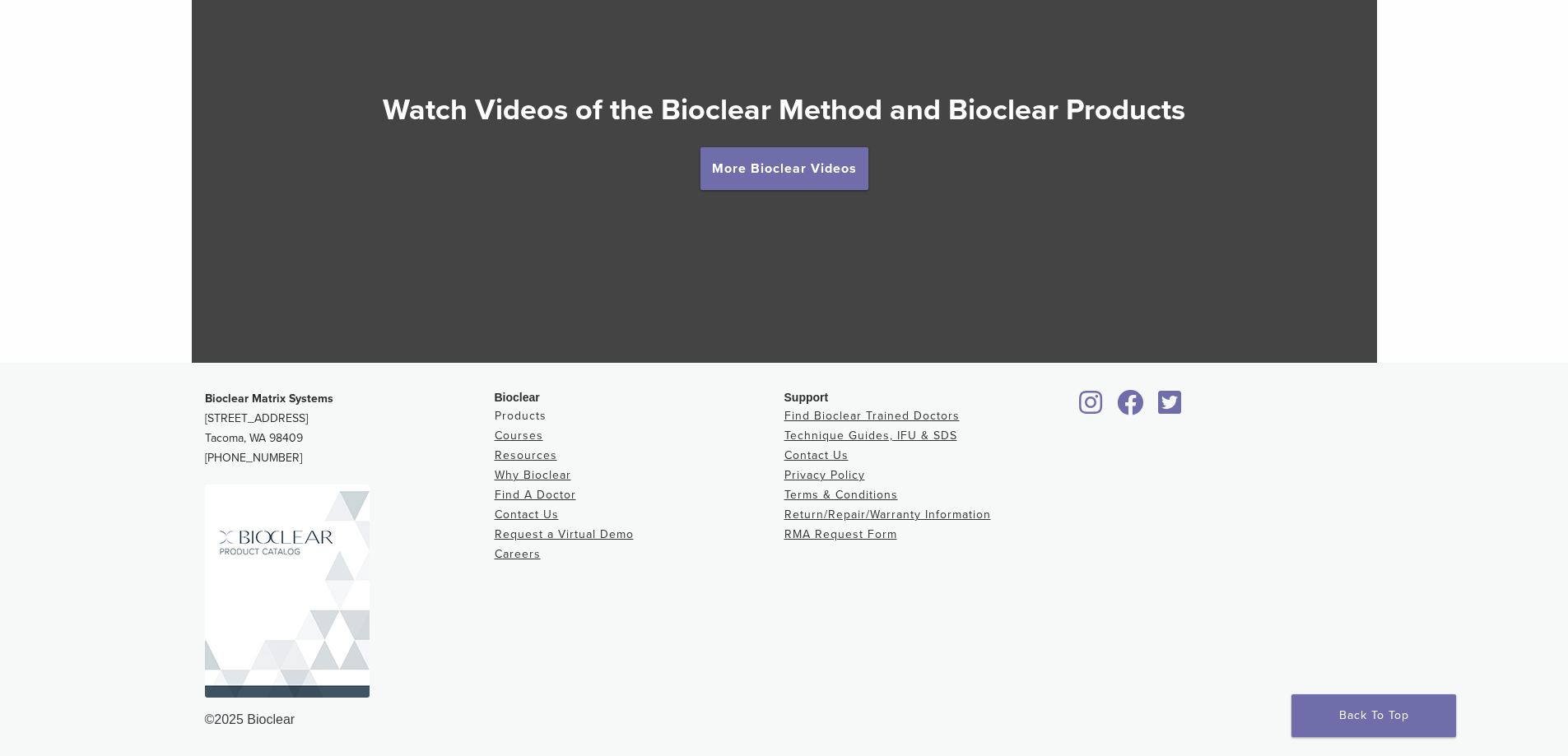
click at [530, 420] on link "Products" at bounding box center [521, 415] width 52 height 14
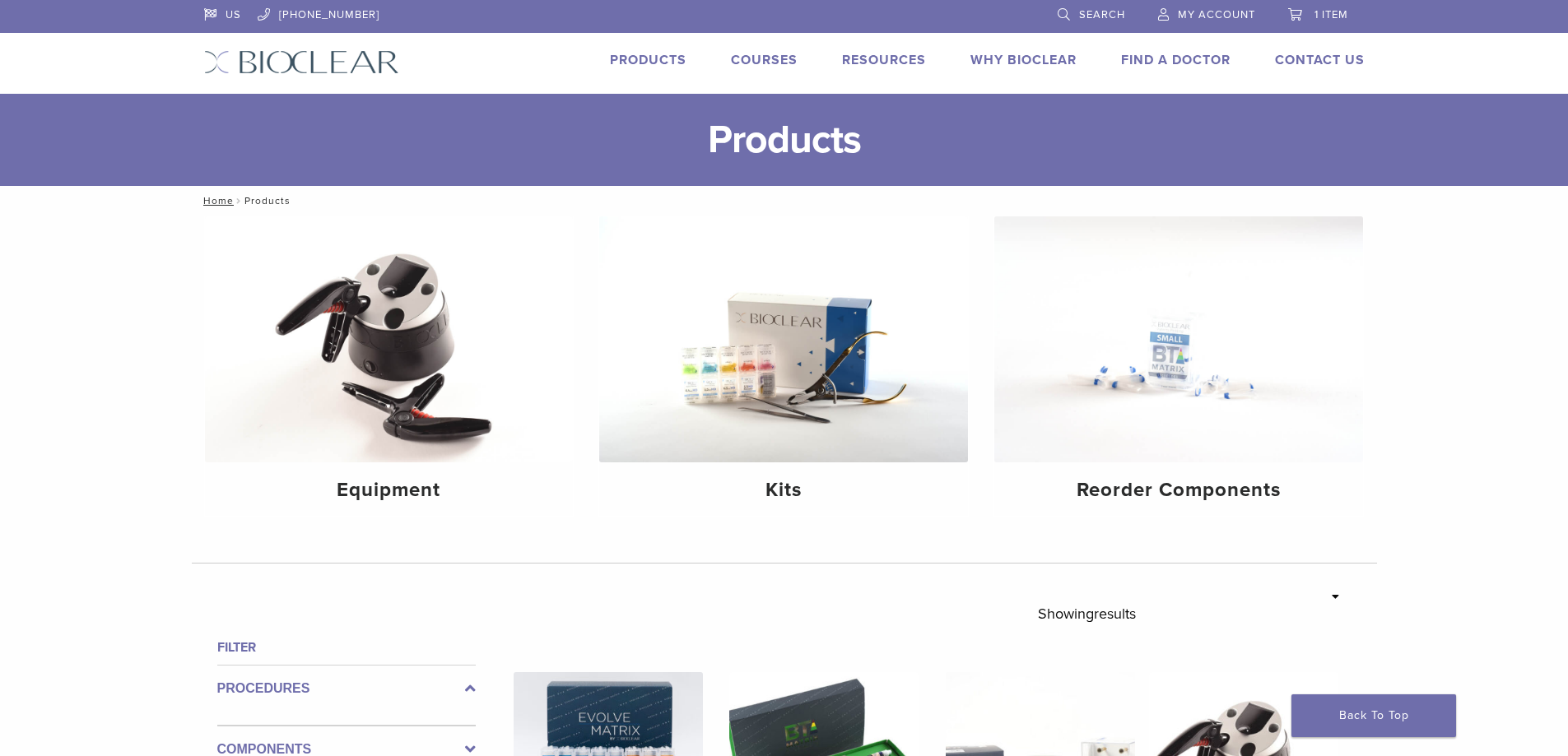
scroll to position [82, 0]
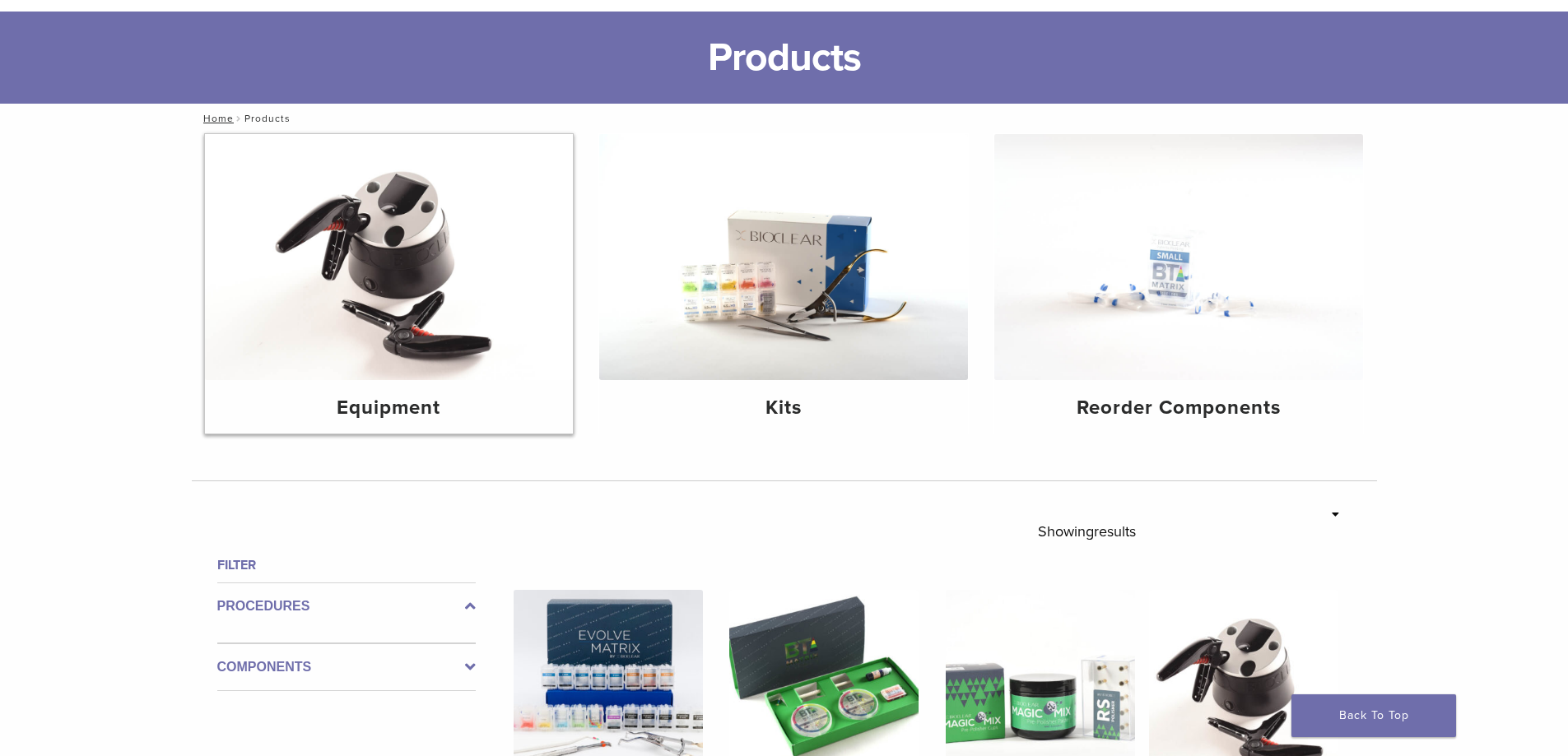
click at [381, 196] on img at bounding box center [389, 256] width 369 height 246
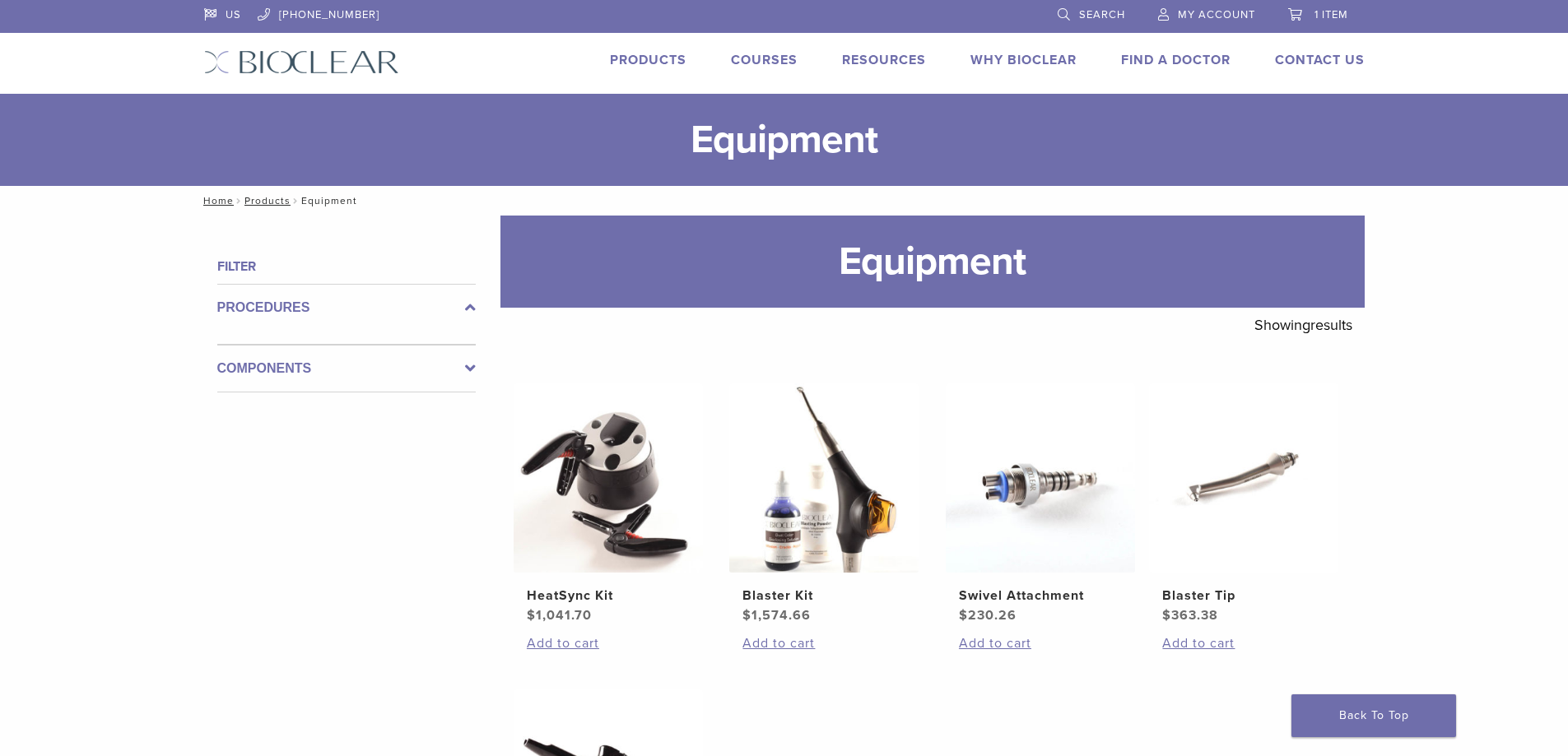
click at [1243, 9] on span "My Account" at bounding box center [1217, 15] width 78 height 13
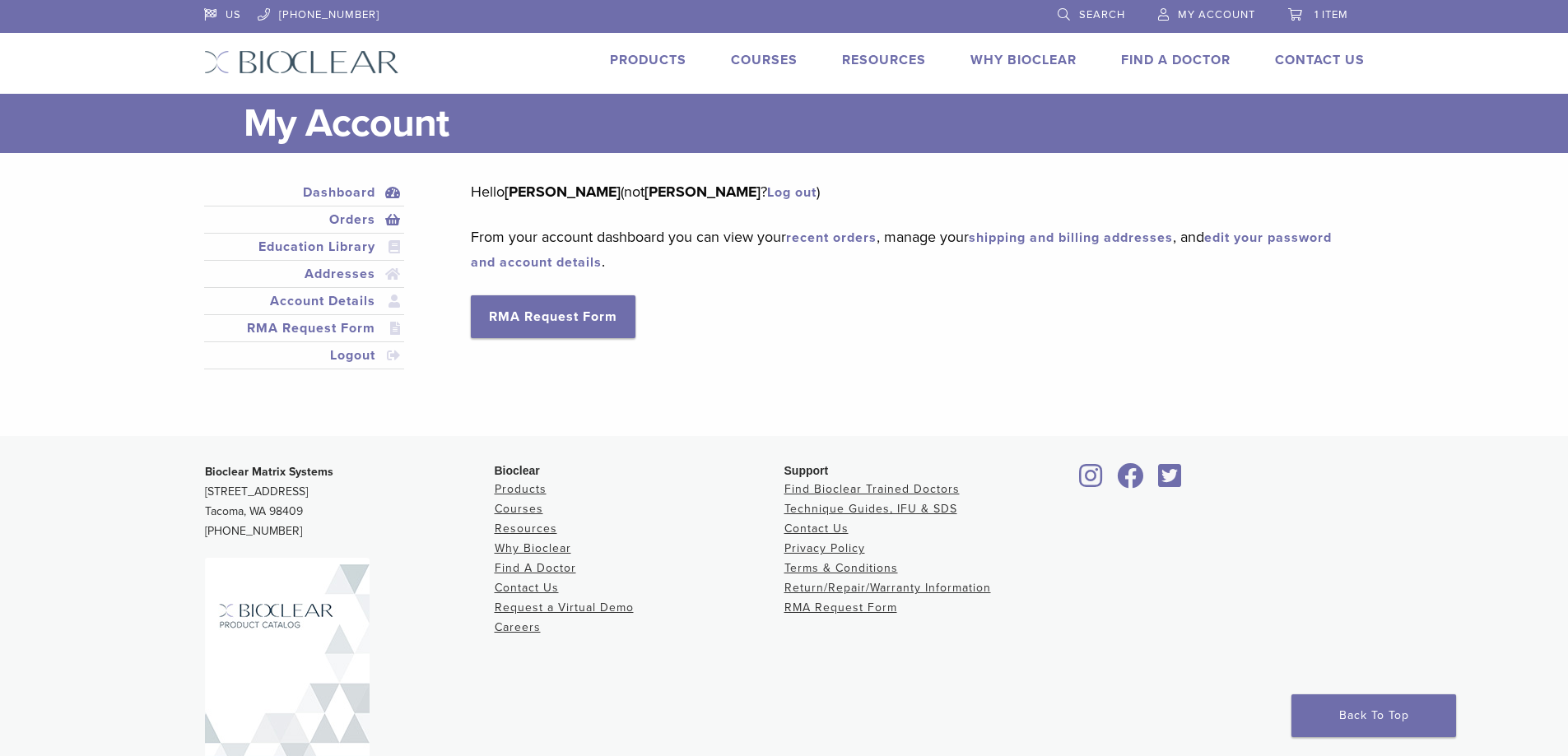
click at [364, 218] on link "Orders" at bounding box center [304, 219] width 194 height 20
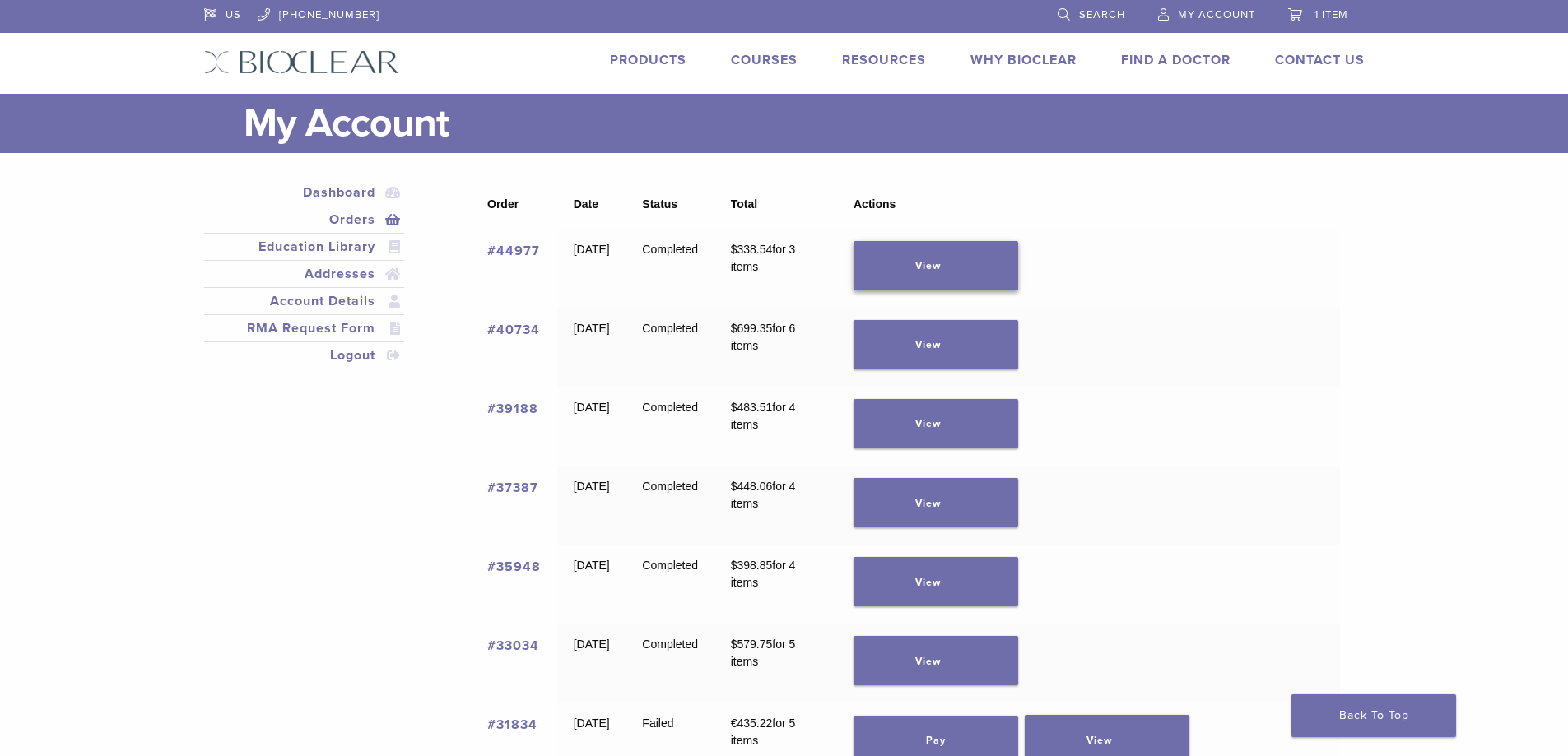
click at [930, 256] on link "View" at bounding box center [936, 266] width 165 height 50
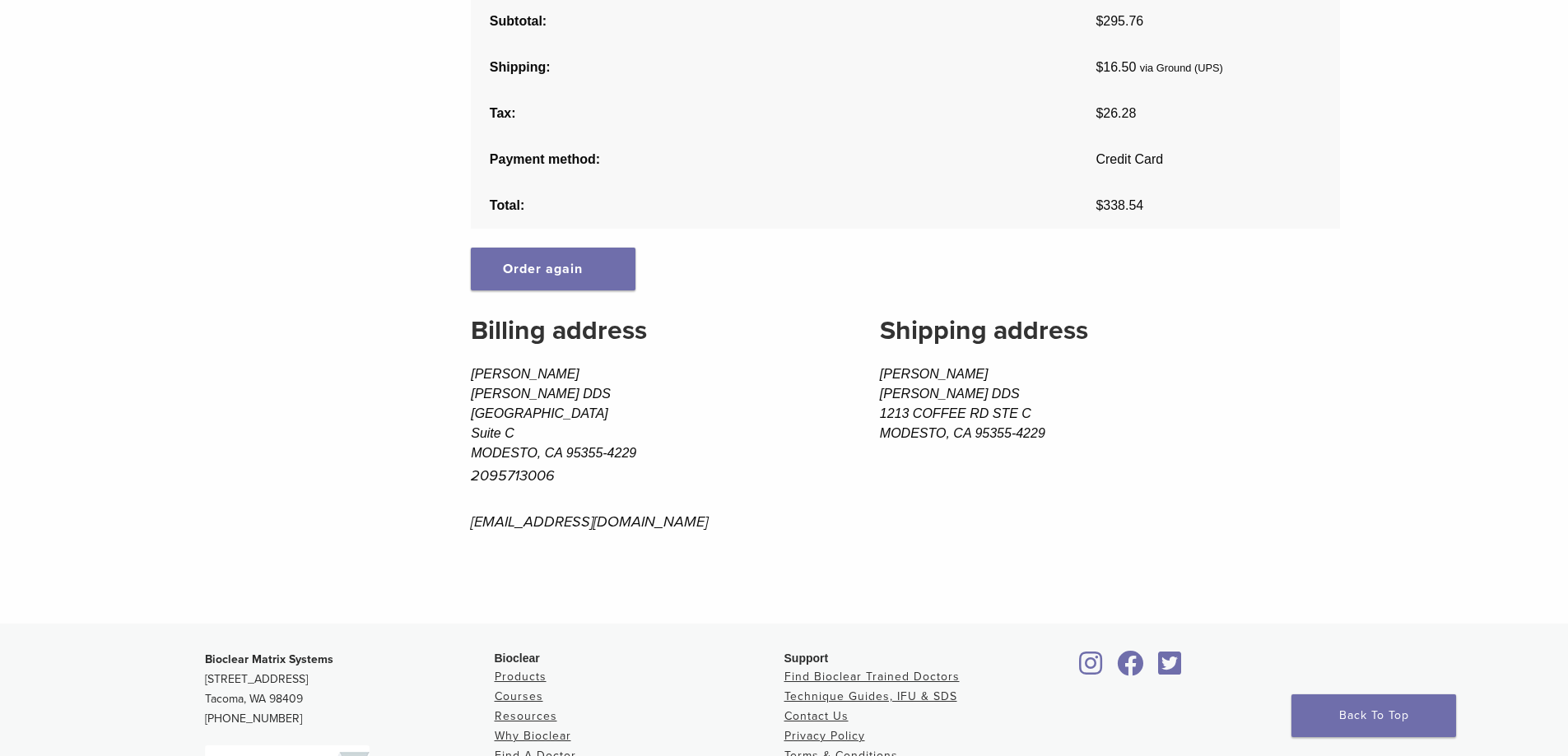
scroll to position [329, 0]
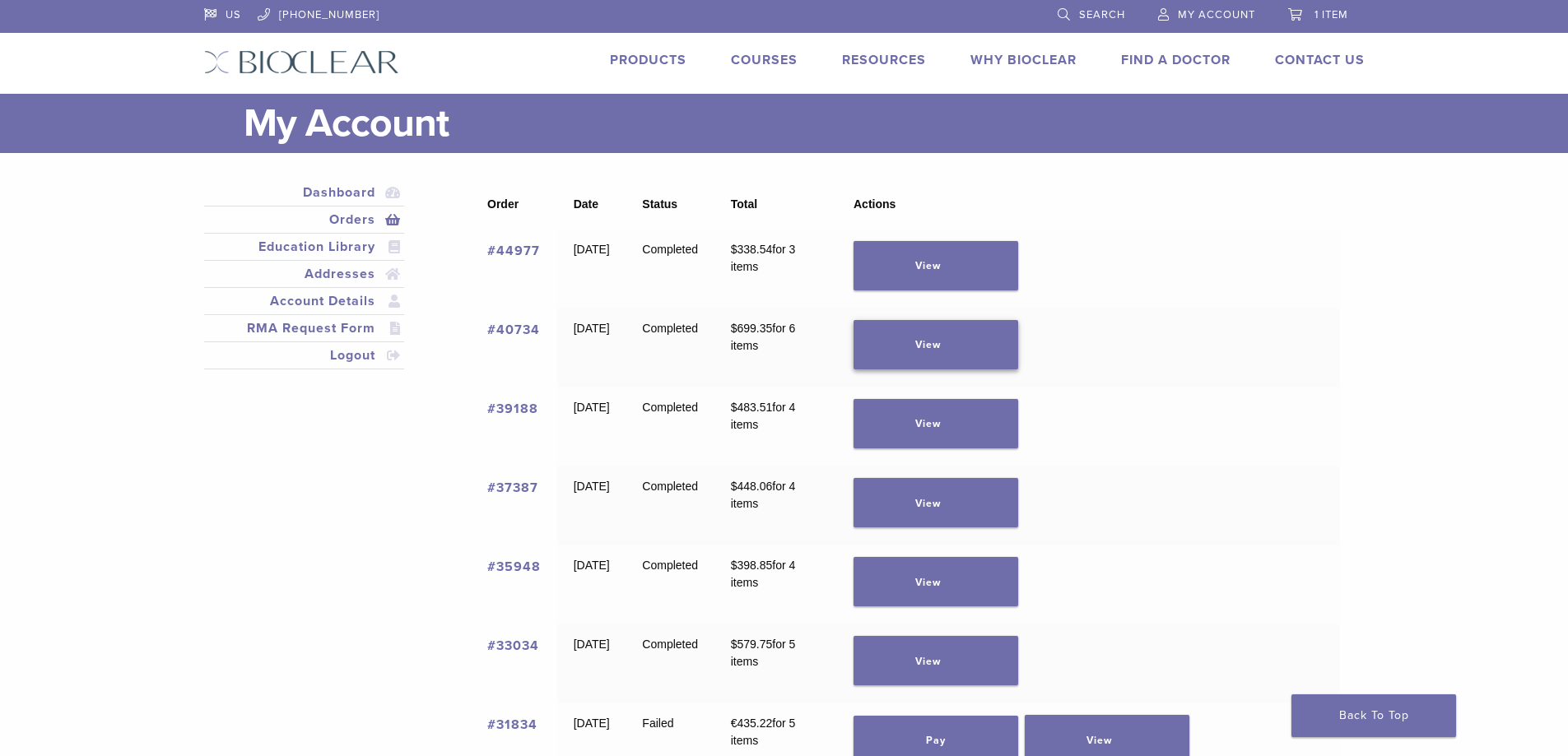
click at [954, 345] on link "View" at bounding box center [936, 345] width 165 height 50
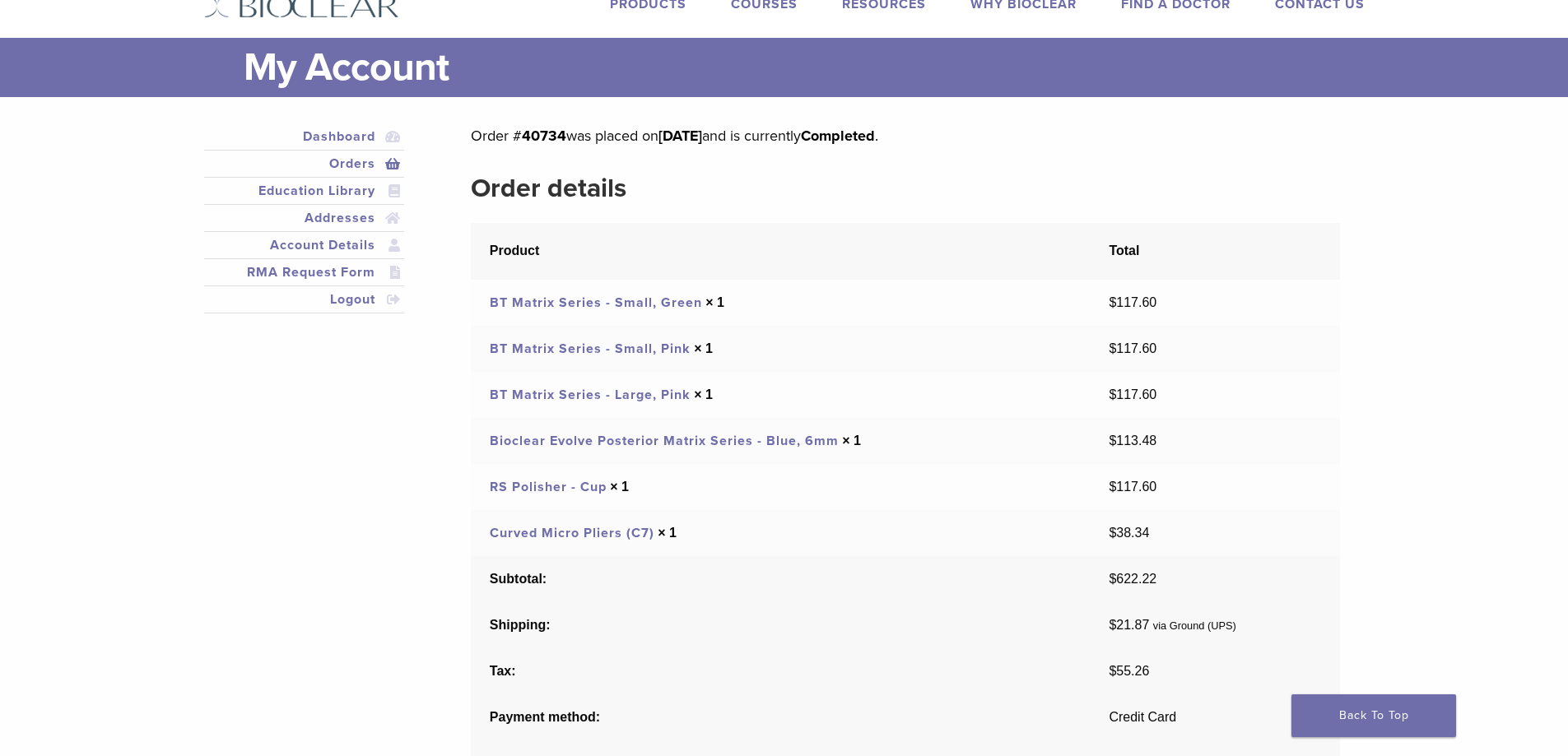
scroll to position [82, 0]
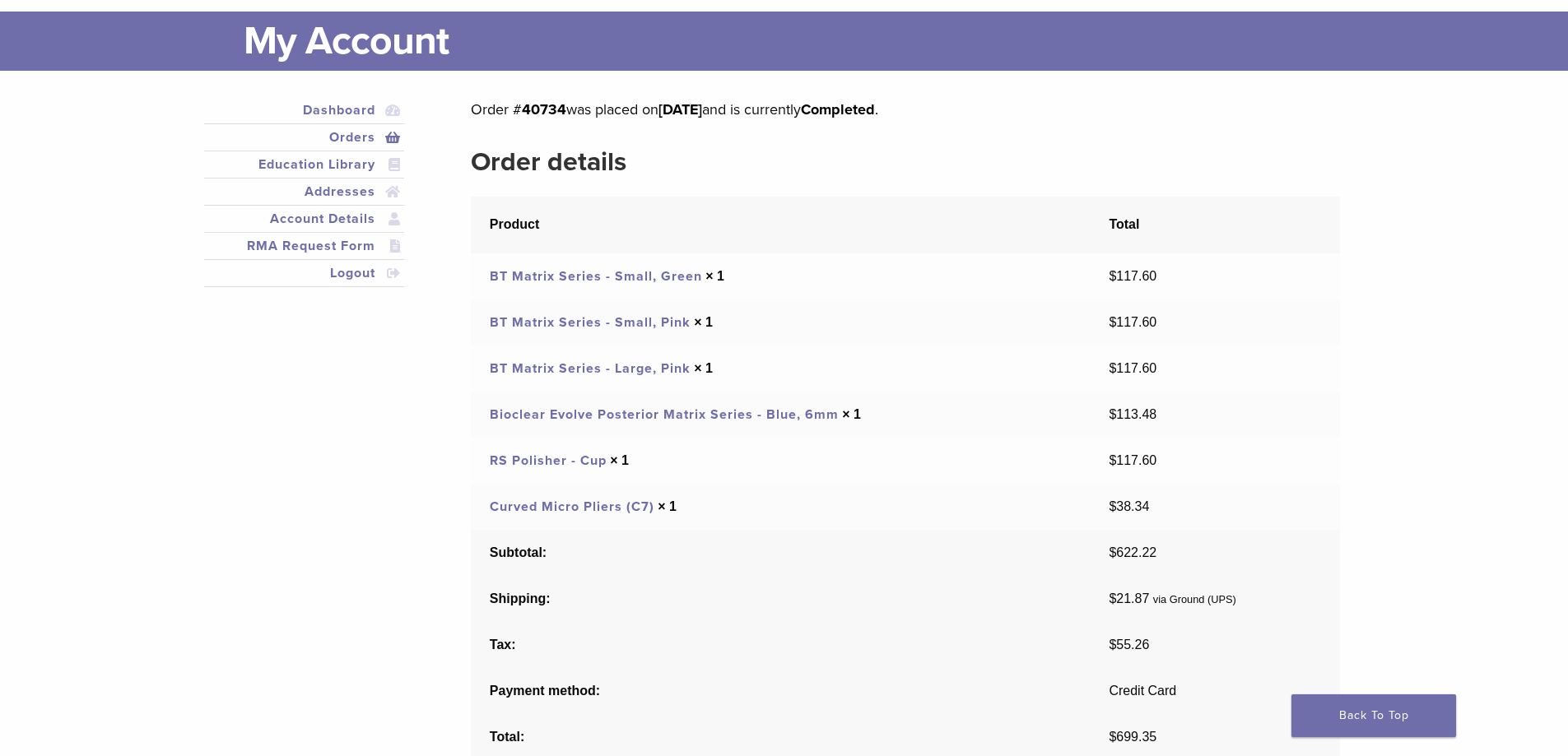
click at [611, 503] on link "Curved Micro Pliers (C7)" at bounding box center [572, 506] width 165 height 16
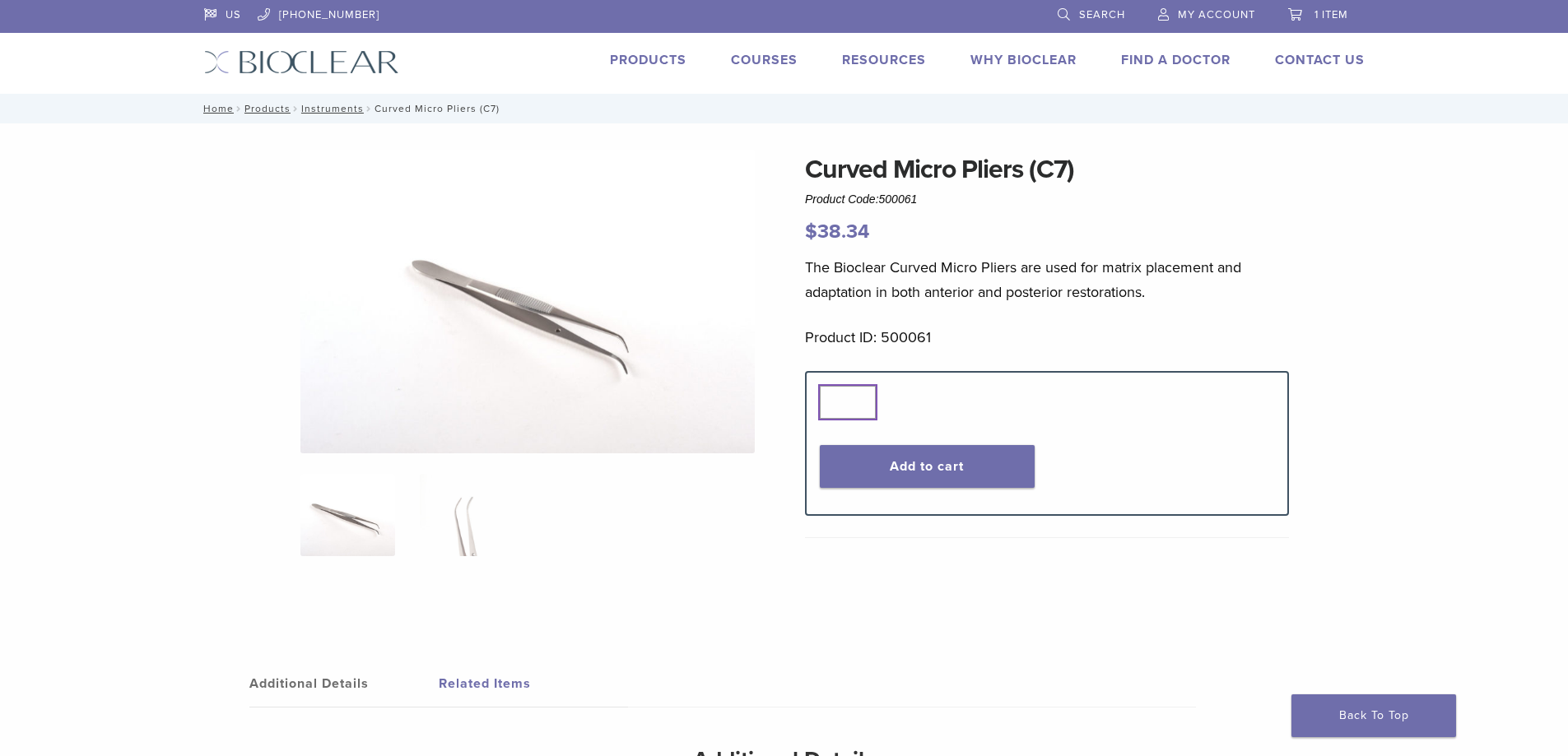
type input "*"
click at [864, 398] on input "*" at bounding box center [847, 402] width 56 height 33
click at [992, 423] on div "Quantity Quantity * Add to cart" at bounding box center [1047, 443] width 479 height 115
click at [878, 483] on button "Add to cart" at bounding box center [927, 466] width 214 height 43
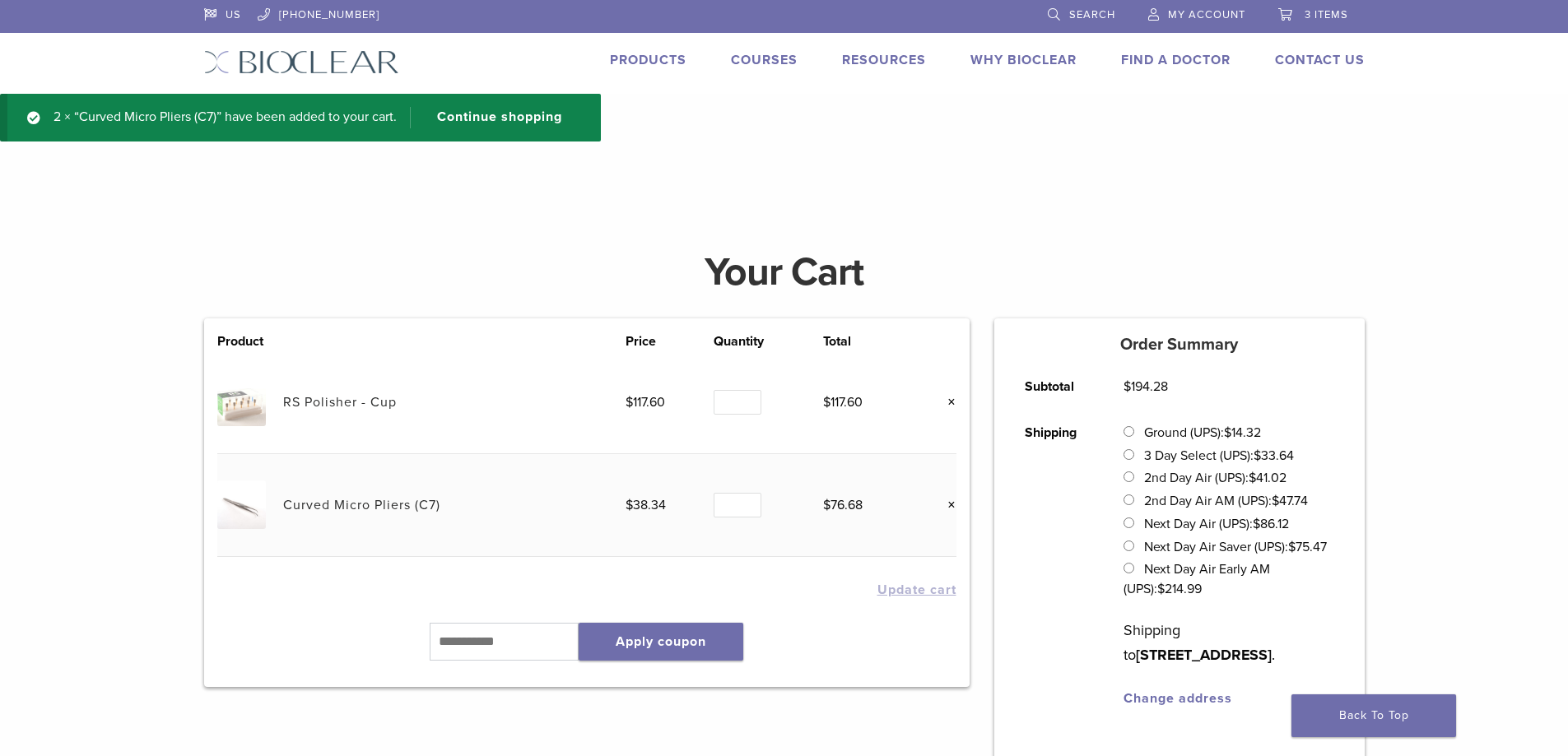
click at [761, 63] on link "Courses" at bounding box center [765, 59] width 67 height 16
click at [672, 65] on link "Products" at bounding box center [648, 59] width 77 height 16
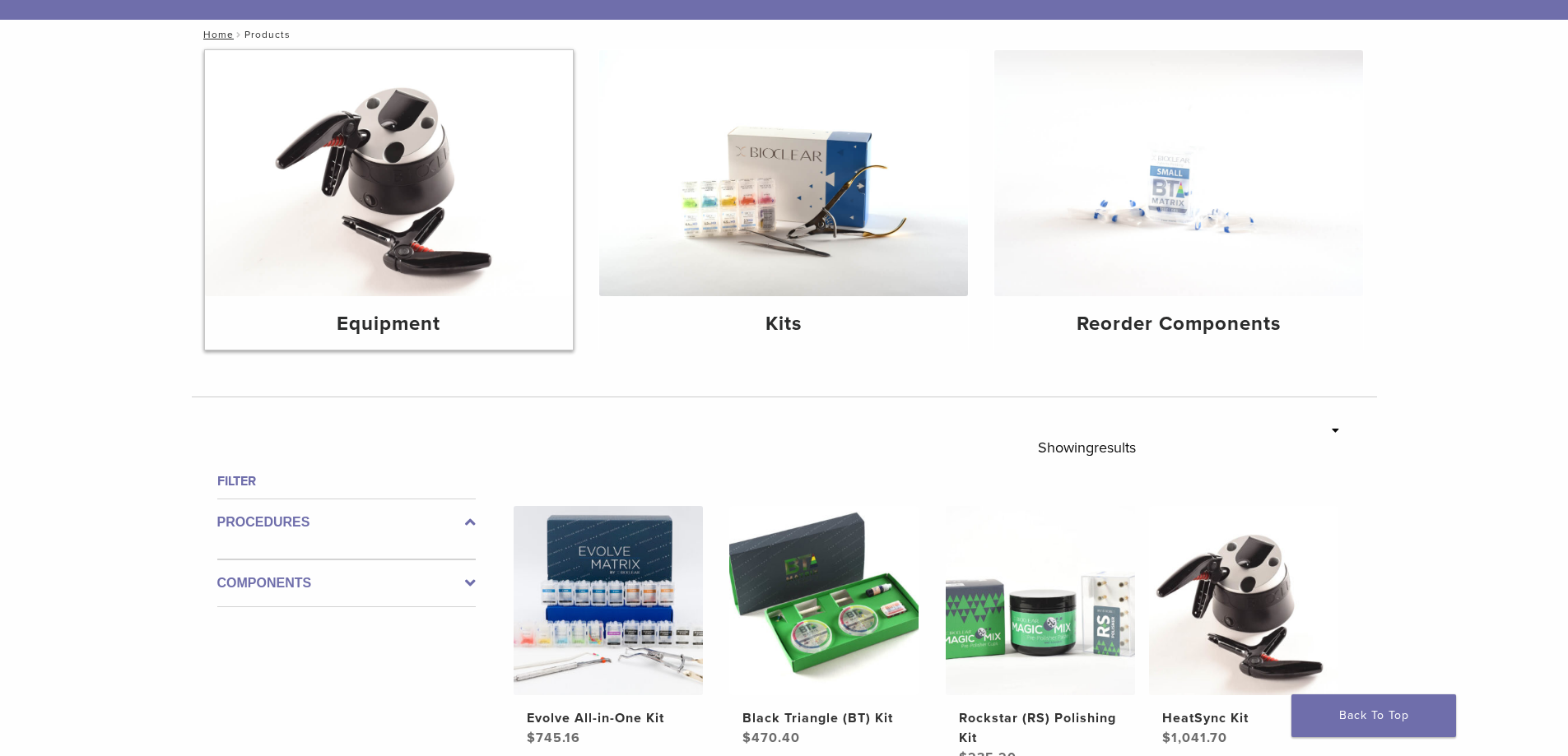
scroll to position [165, 0]
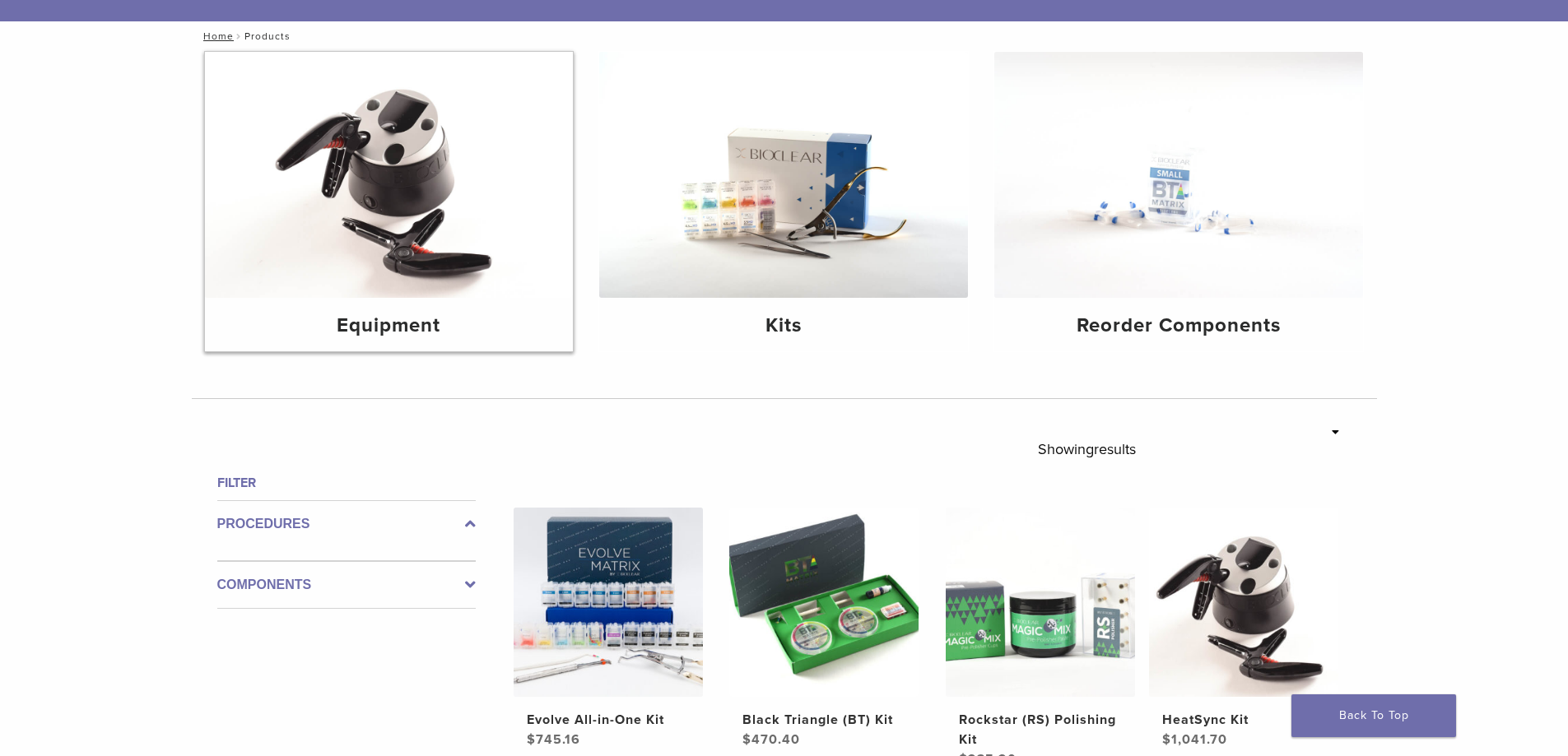
click at [293, 214] on img at bounding box center [389, 174] width 369 height 246
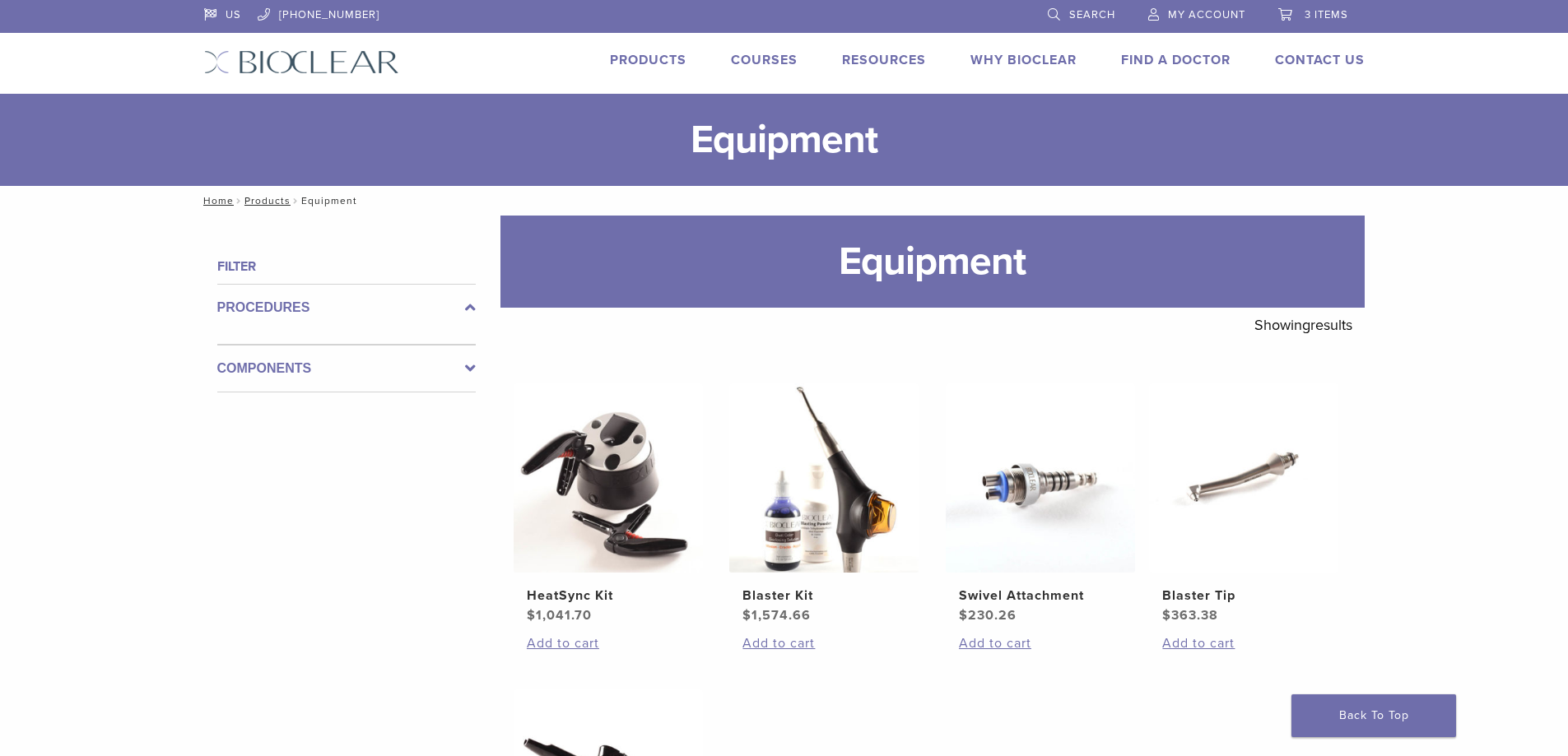
click at [1039, 12] on li "Search" at bounding box center [1081, 15] width 101 height 31
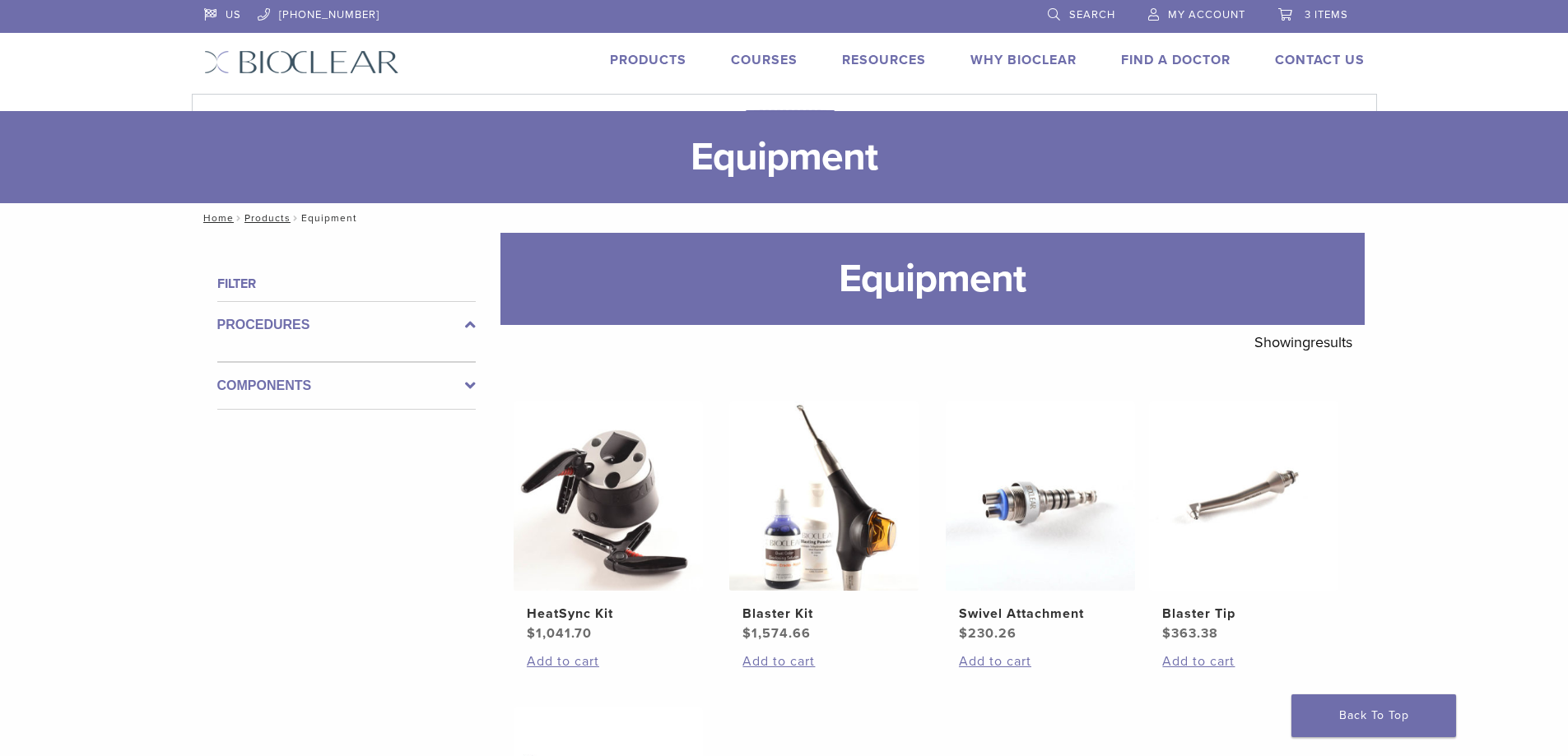
click at [1082, 12] on span "Search" at bounding box center [1092, 15] width 46 height 13
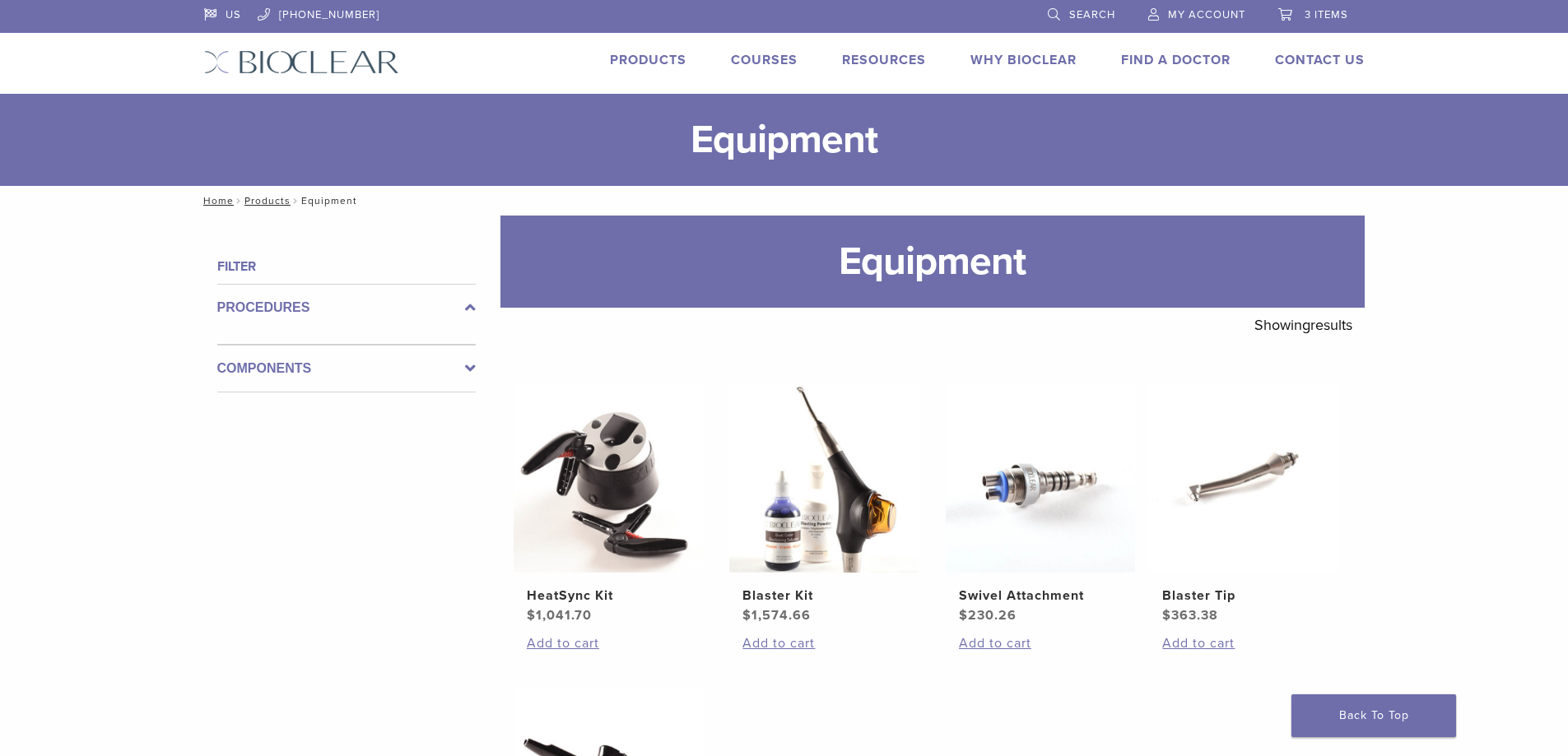
click at [1107, 14] on span "Search" at bounding box center [1092, 15] width 46 height 13
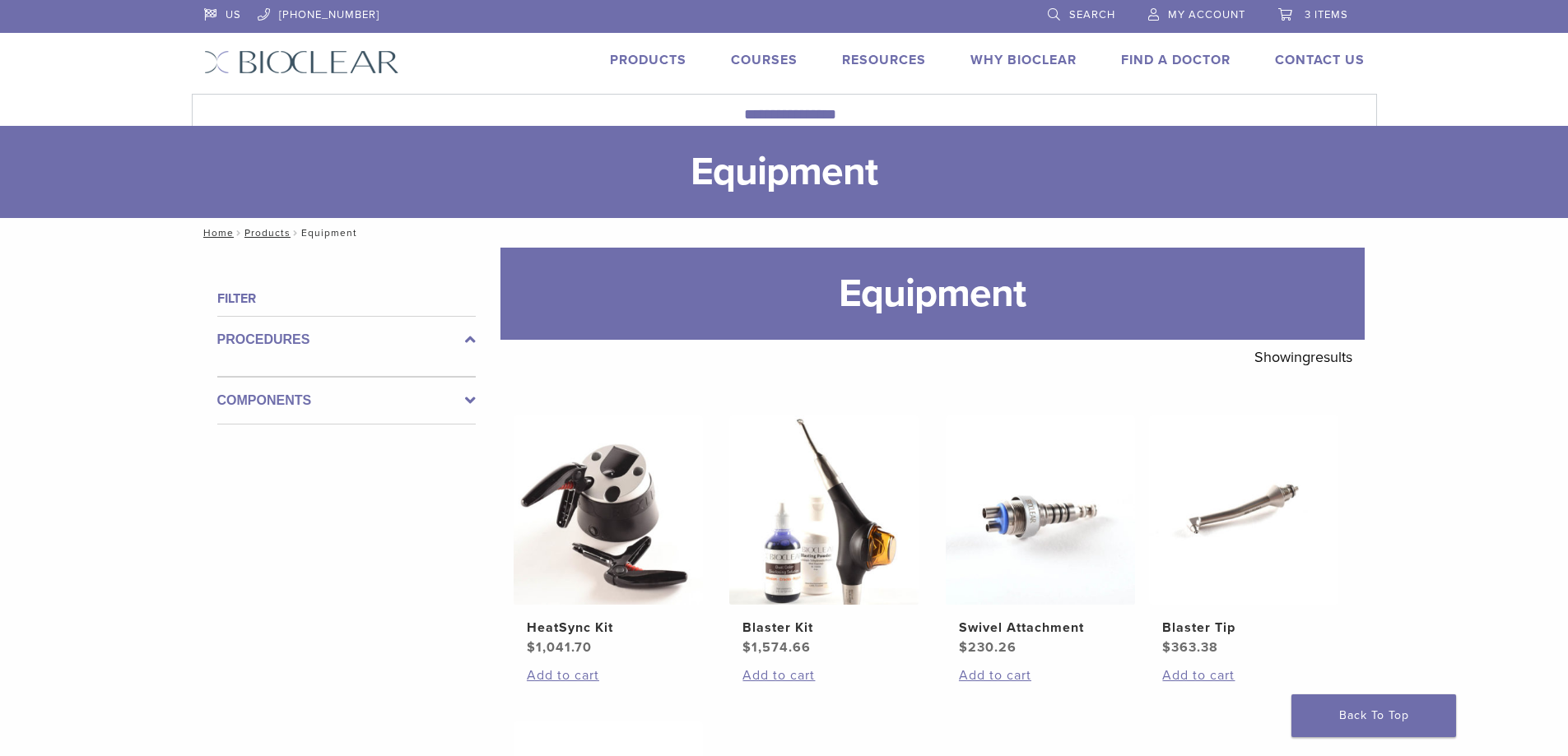
click at [976, 90] on div "US 1.855.712.5327 Search My Account 3 items Cart × RS Polisher - Cup 1 × $ 117.…" at bounding box center [784, 47] width 1185 height 94
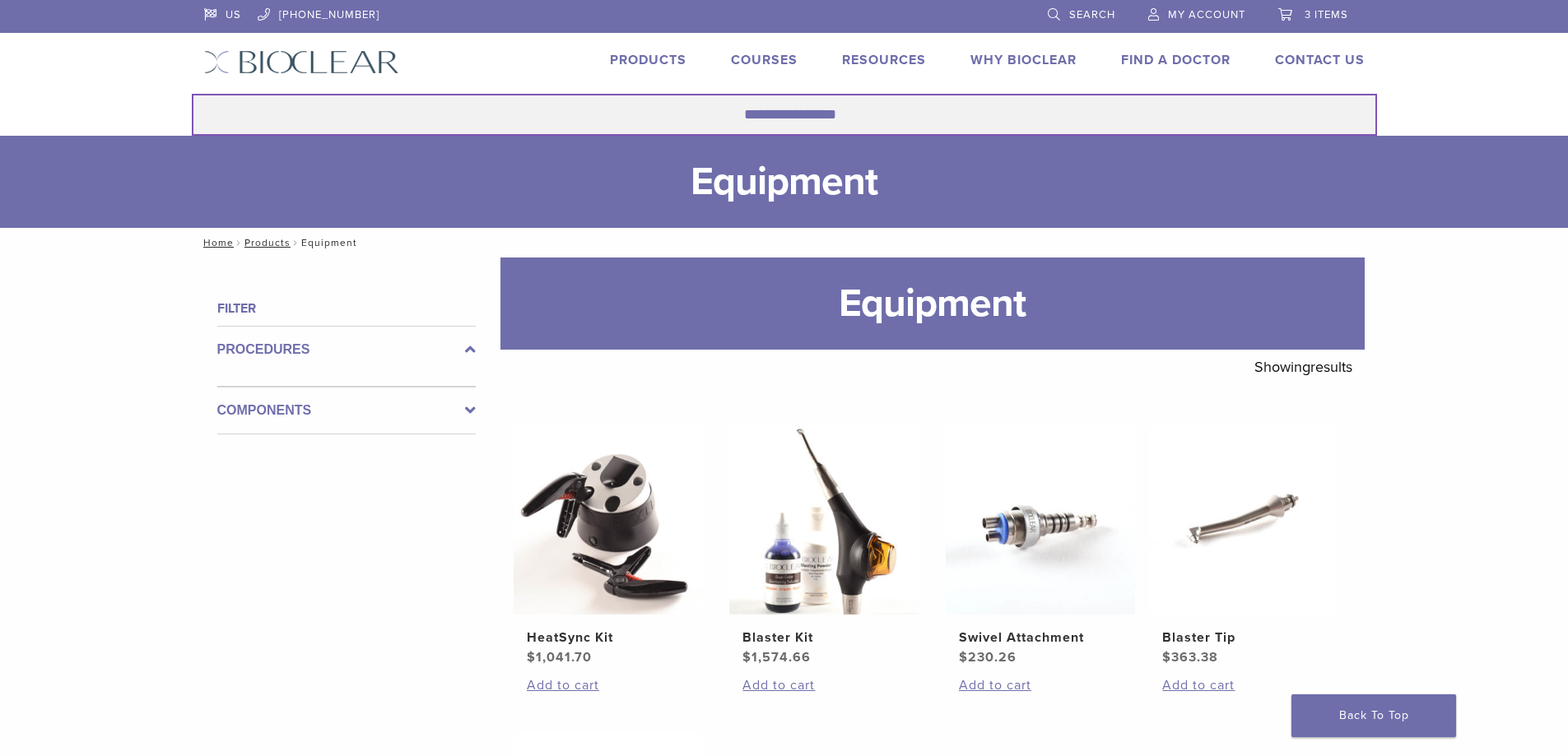
click at [973, 114] on input "Search for:" at bounding box center [784, 115] width 1185 height 42
type input "*******"
click at [190, 93] on button "Search" at bounding box center [190, 93] width 1 height 1
